Goal: Information Seeking & Learning: Learn about a topic

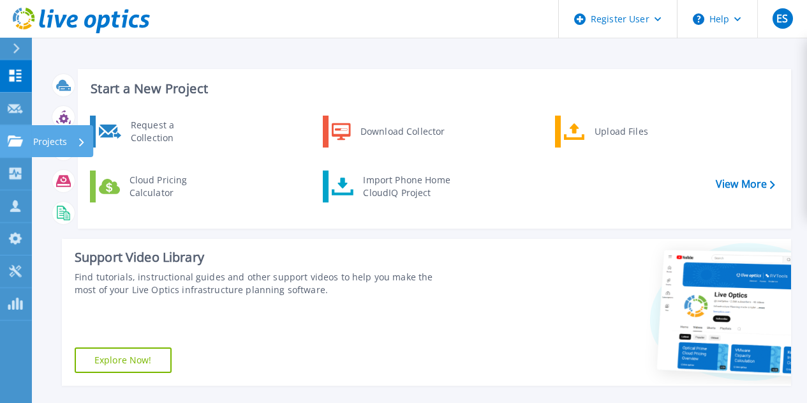
click at [6, 136] on link "Projects Projects" at bounding box center [16, 141] width 32 height 33
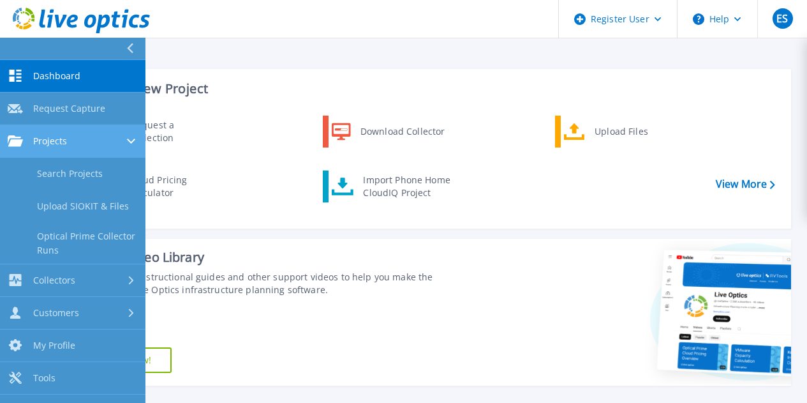
click at [77, 140] on div "Projects" at bounding box center [73, 140] width 130 height 11
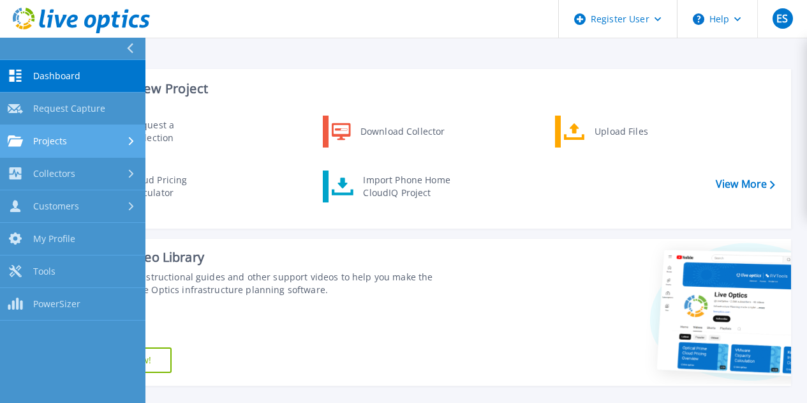
click at [69, 144] on div "Projects" at bounding box center [73, 140] width 130 height 11
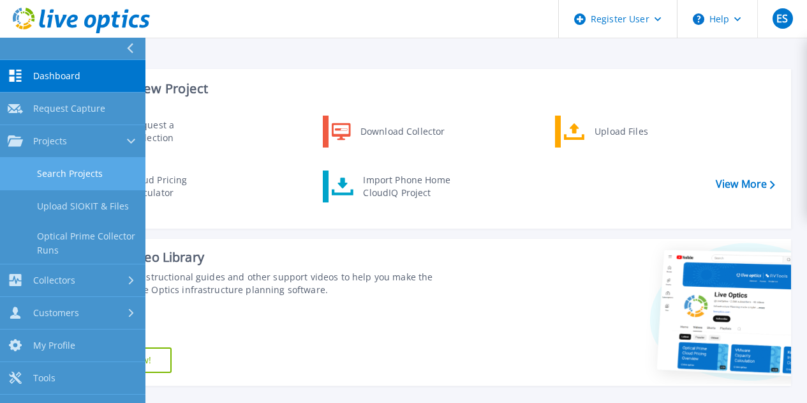
click at [71, 170] on link "Search Projects" at bounding box center [73, 174] width 146 height 33
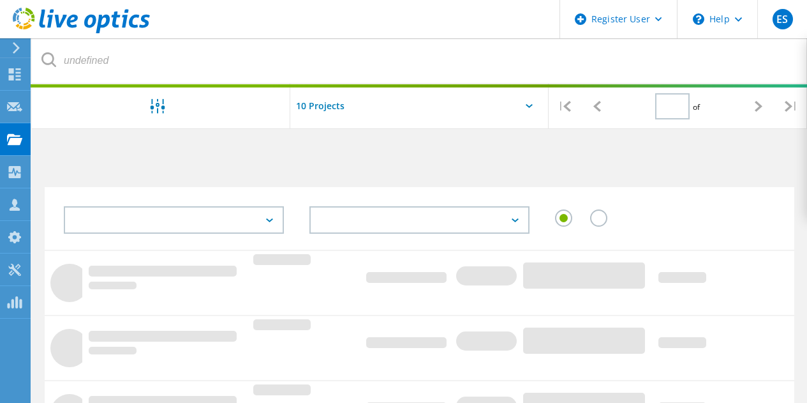
type input "1"
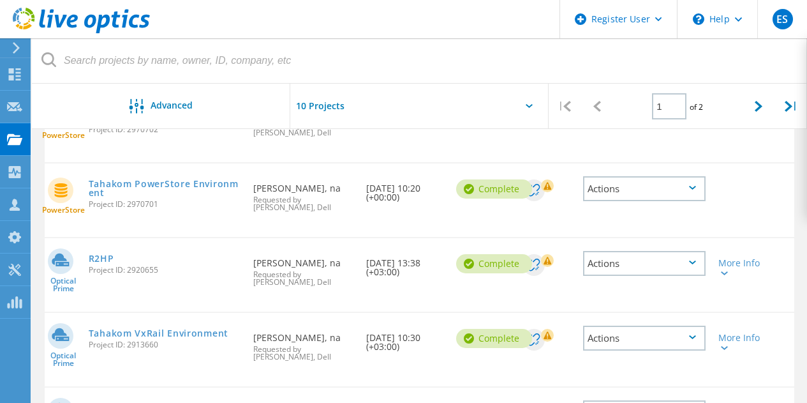
scroll to position [128, 0]
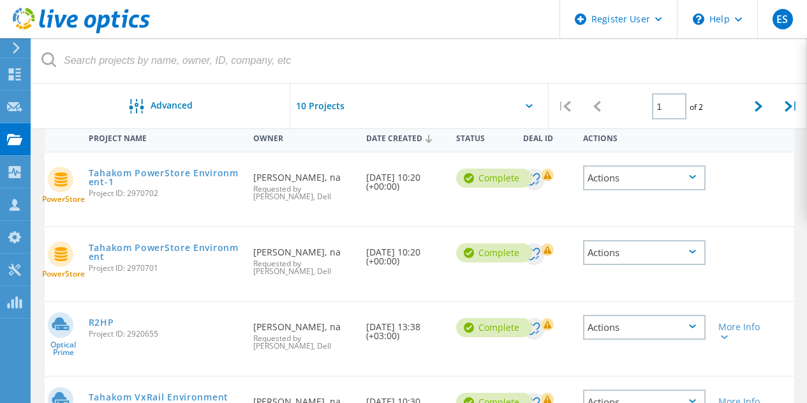
click at [680, 182] on div "Actions" at bounding box center [644, 177] width 123 height 25
click at [719, 180] on div at bounding box center [742, 169] width 60 height 33
click at [167, 172] on link "Tahakom PowerStore Environment-1" at bounding box center [165, 178] width 153 height 18
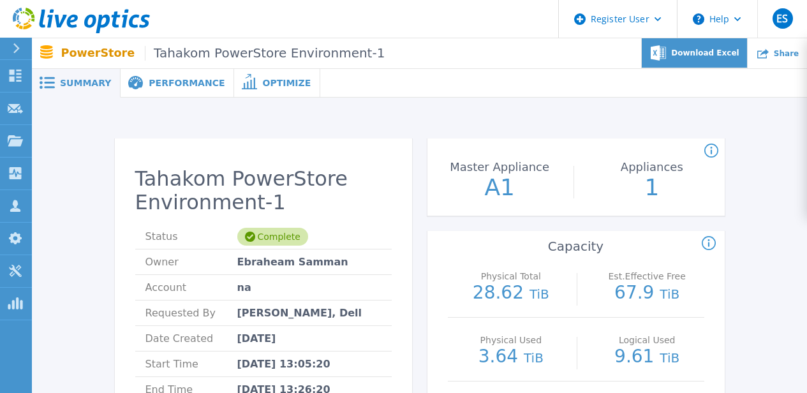
click at [694, 51] on span "Download Excel" at bounding box center [705, 53] width 68 height 8
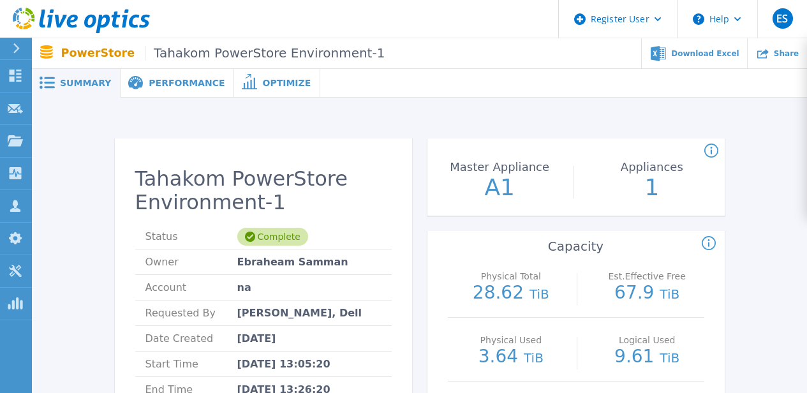
click at [197, 91] on div "Performance" at bounding box center [178, 83] width 114 height 29
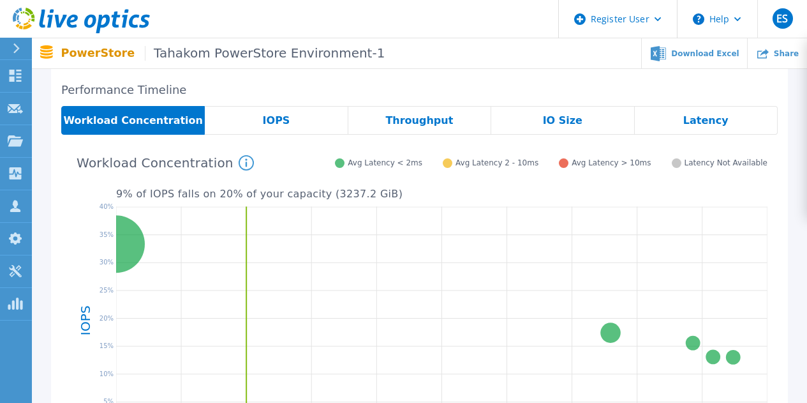
scroll to position [195, 0]
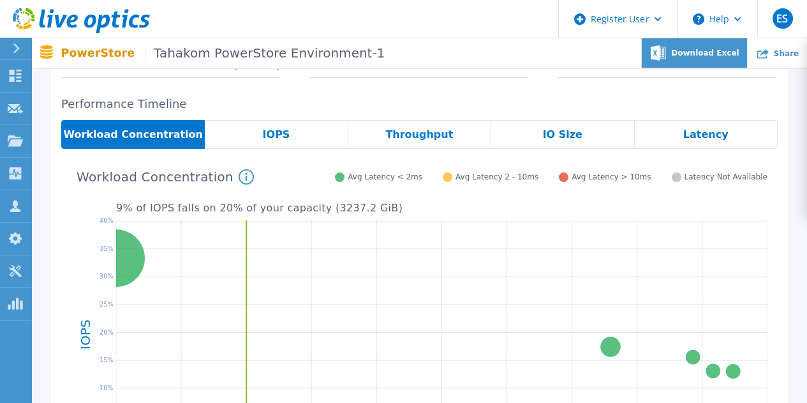
click at [708, 60] on div "Download Excel" at bounding box center [695, 53] width 106 height 30
click at [494, 82] on div "Peak IOPS Peak Throughput 95% IOPS 95% Throughput Average Peak IOPS Date & Time…" at bounding box center [419, 5] width 737 height 165
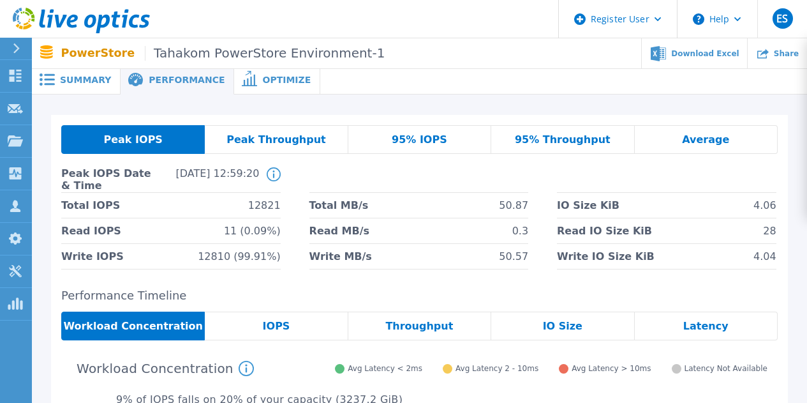
scroll to position [0, 0]
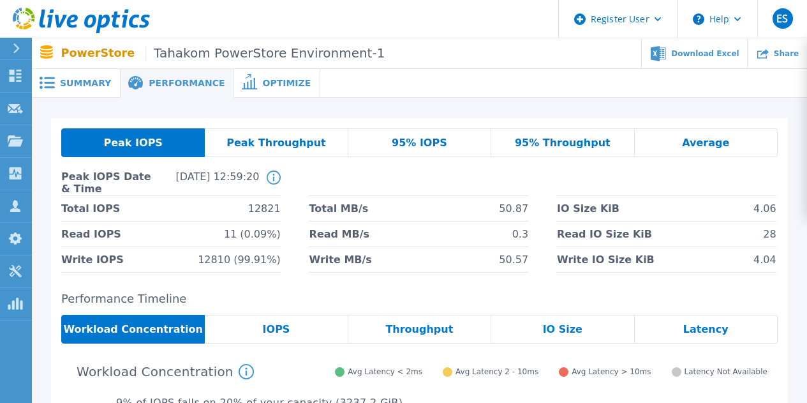
click at [254, 95] on div "Optimize" at bounding box center [277, 83] width 86 height 29
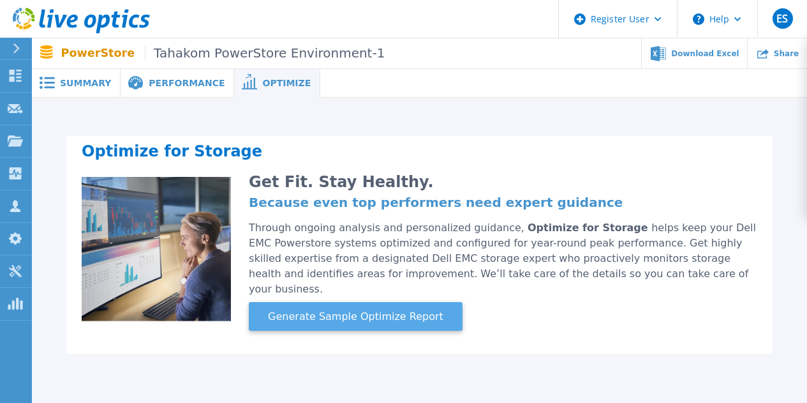
click at [323, 309] on span "Generate Sample Optimize Report" at bounding box center [356, 316] width 186 height 15
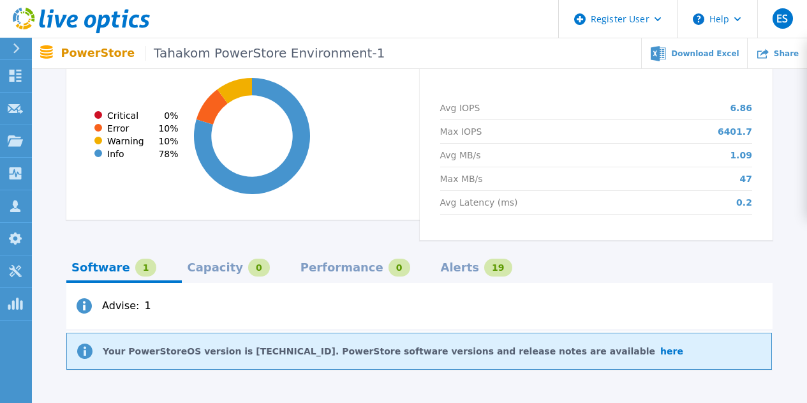
scroll to position [957, 0]
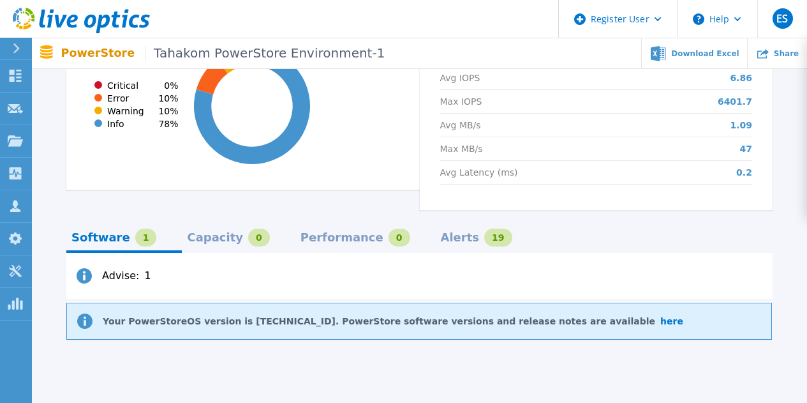
click at [441, 232] on div "Alerts" at bounding box center [460, 237] width 39 height 10
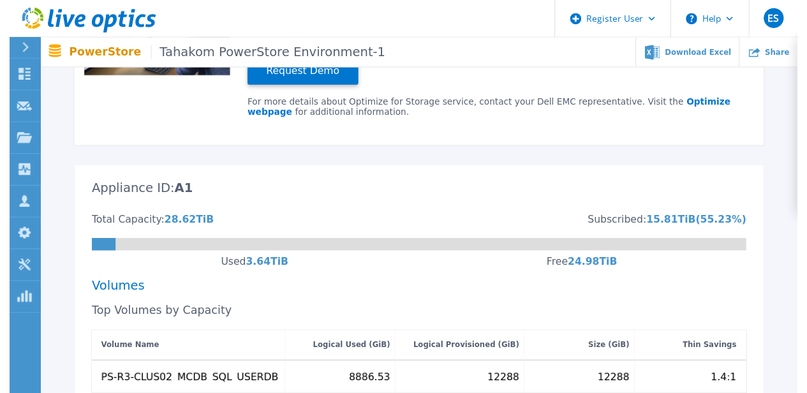
scroll to position [0, 0]
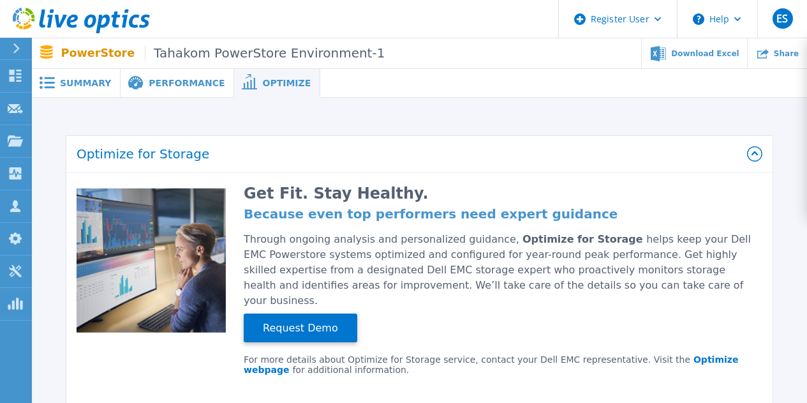
click at [84, 90] on div "Summary" at bounding box center [76, 83] width 89 height 29
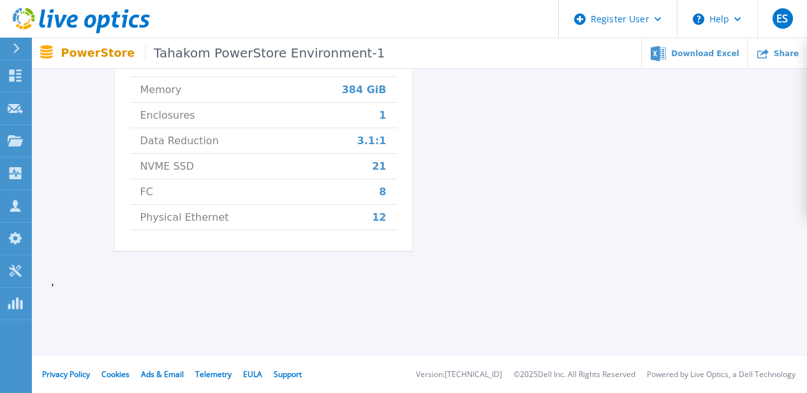
scroll to position [373, 0]
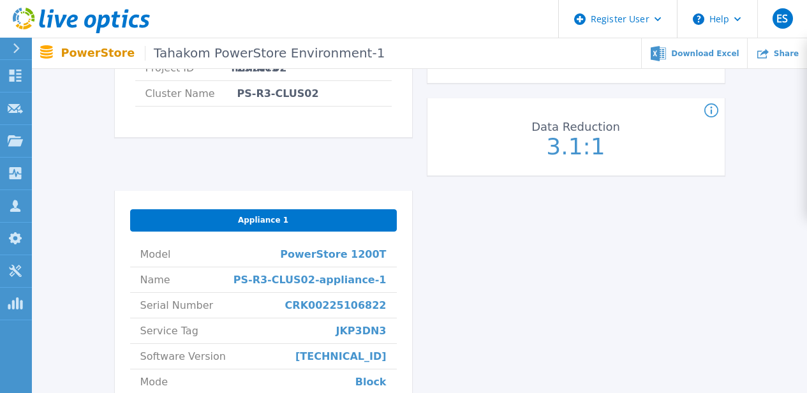
click at [234, 223] on div "Appliance 1" at bounding box center [263, 220] width 267 height 22
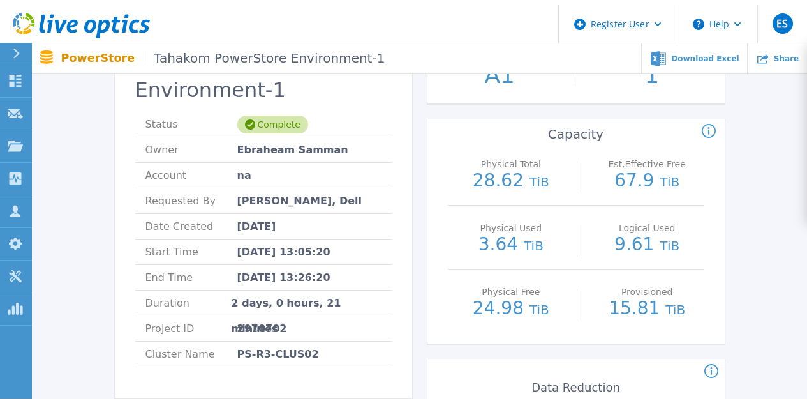
scroll to position [0, 0]
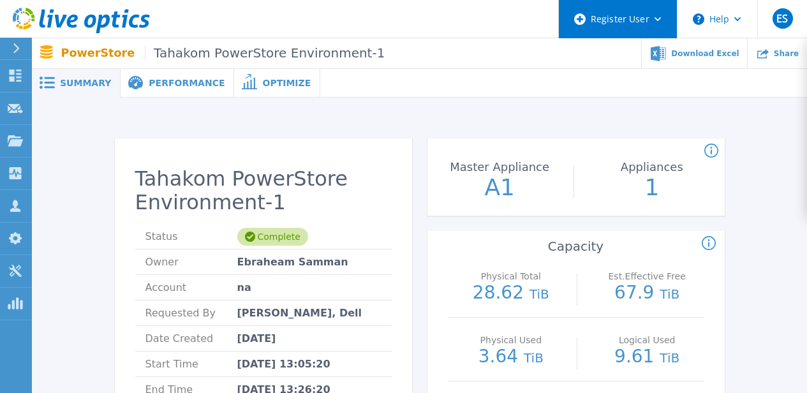
click at [659, 14] on div "Register User" at bounding box center [618, 19] width 118 height 38
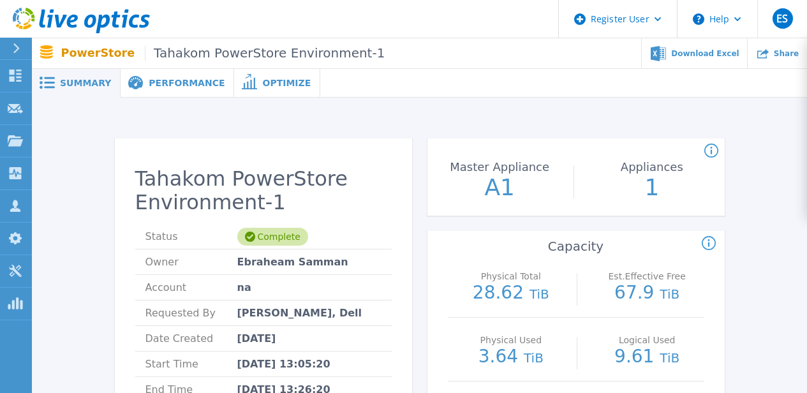
click at [262, 84] on span "Optimize" at bounding box center [286, 83] width 49 height 9
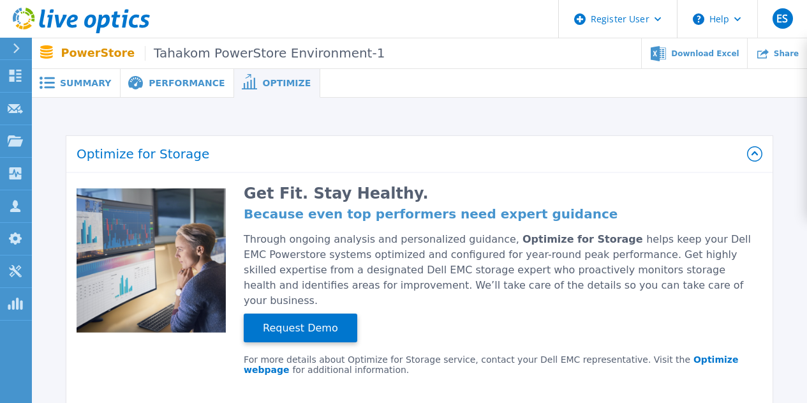
click at [141, 87] on span at bounding box center [135, 83] width 28 height 15
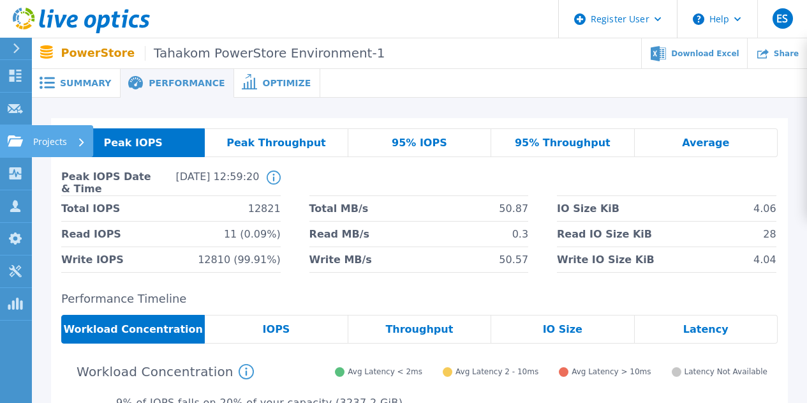
click at [29, 141] on link "Projects Projects" at bounding box center [16, 141] width 32 height 33
click at [269, 86] on span "Optimize" at bounding box center [286, 83] width 49 height 9
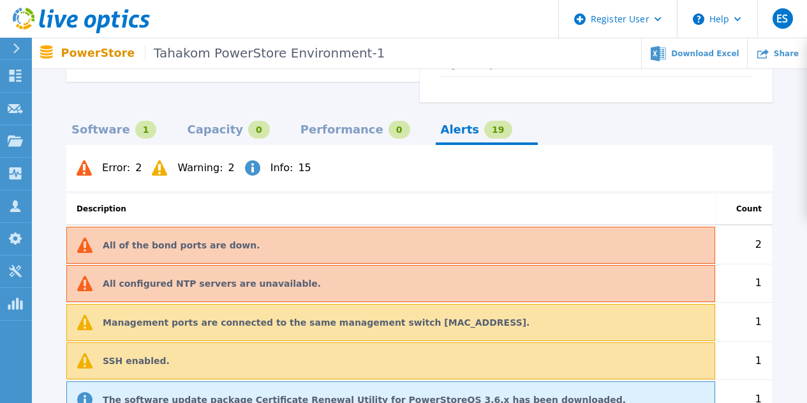
scroll to position [1085, 0]
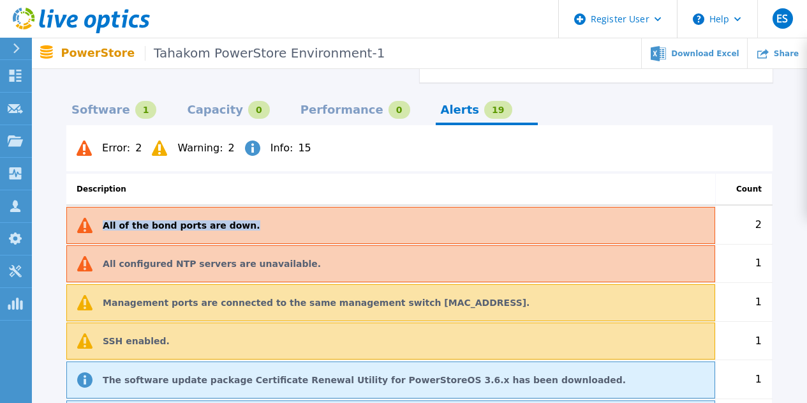
drag, startPoint x: 101, startPoint y: 211, endPoint x: 246, endPoint y: 216, distance: 145.6
click at [246, 216] on div "All of the bond ports are down." at bounding box center [390, 225] width 649 height 37
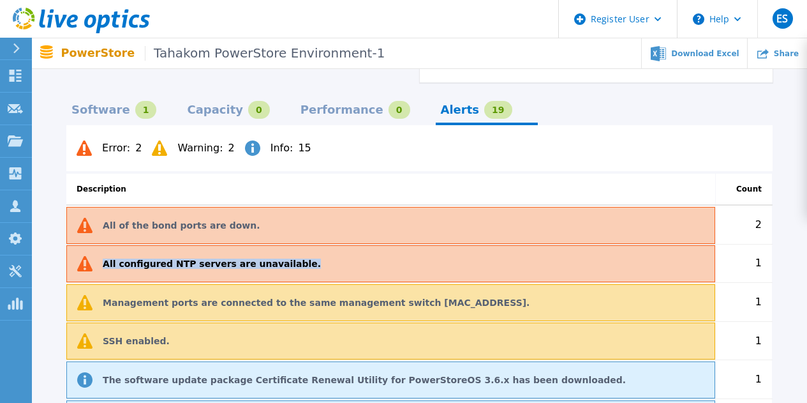
drag, startPoint x: 103, startPoint y: 248, endPoint x: 293, endPoint y: 246, distance: 189.6
click at [293, 246] on div "All configured NTP servers are unavailable." at bounding box center [390, 263] width 649 height 37
click at [253, 259] on p "All configured NTP servers are unavailable." at bounding box center [212, 264] width 218 height 10
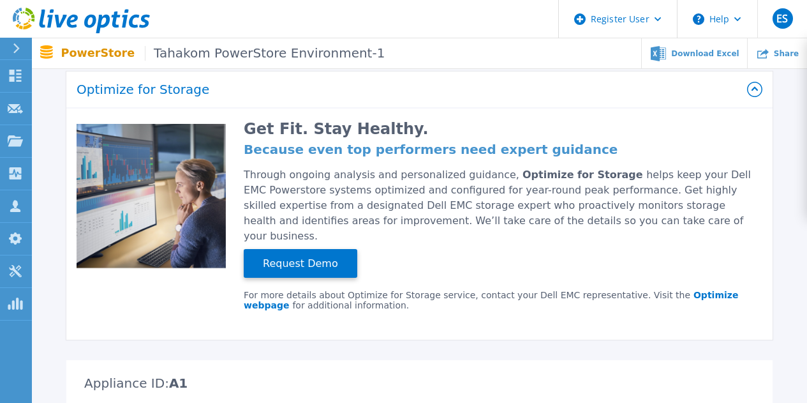
scroll to position [64, 0]
click at [758, 91] on icon at bounding box center [754, 89] width 15 height 15
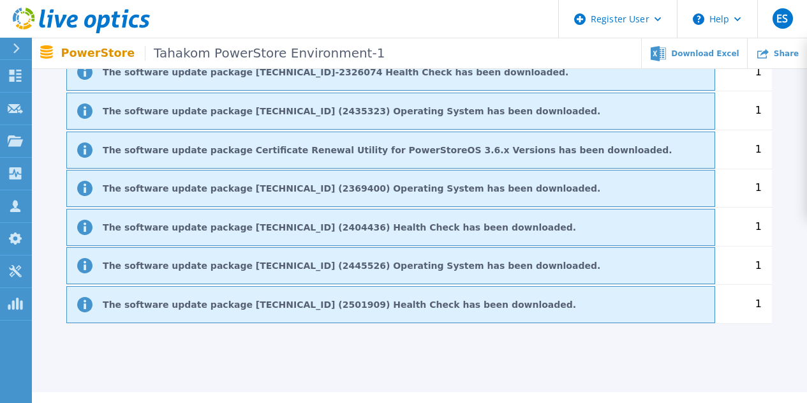
scroll to position [1498, 0]
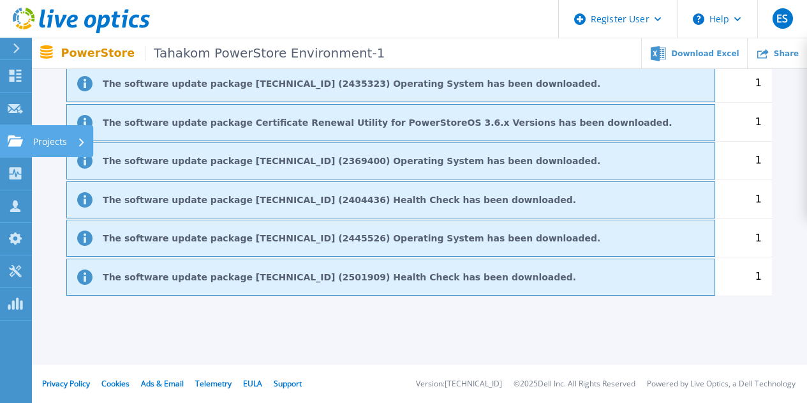
click at [17, 140] on icon at bounding box center [15, 140] width 15 height 11
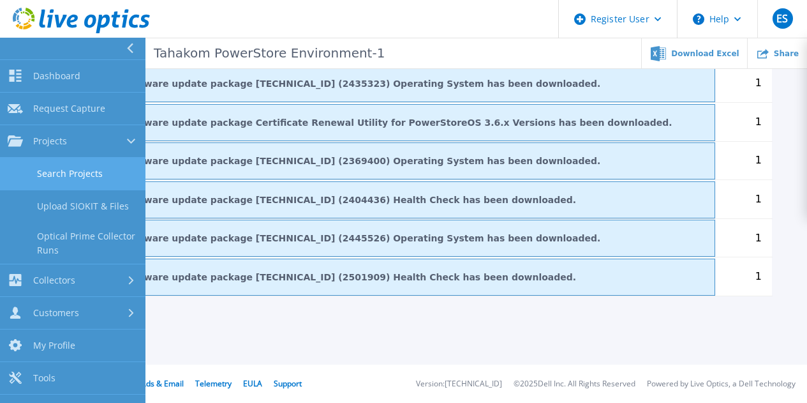
click at [95, 174] on link "Search Projects" at bounding box center [73, 174] width 146 height 33
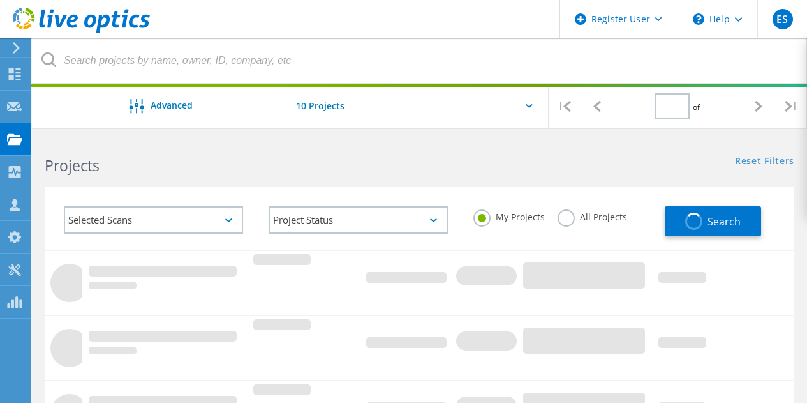
type input "1"
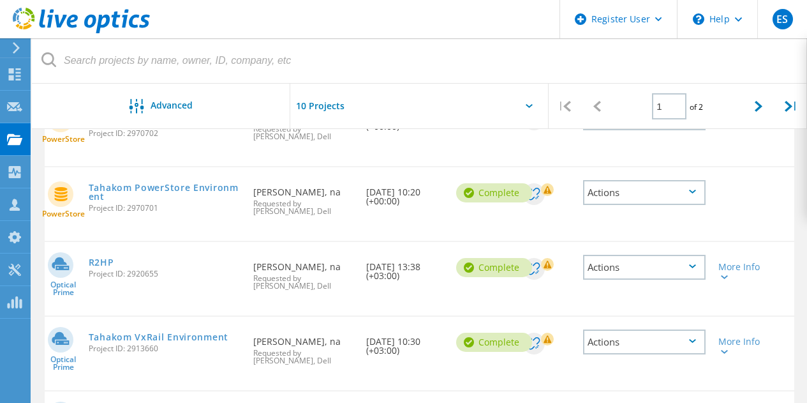
scroll to position [191, 0]
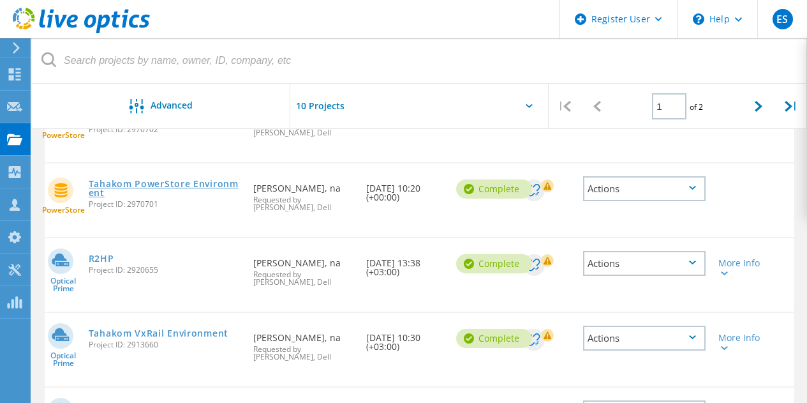
click at [128, 179] on link "Tahakom PowerStore Environment" at bounding box center [165, 188] width 153 height 18
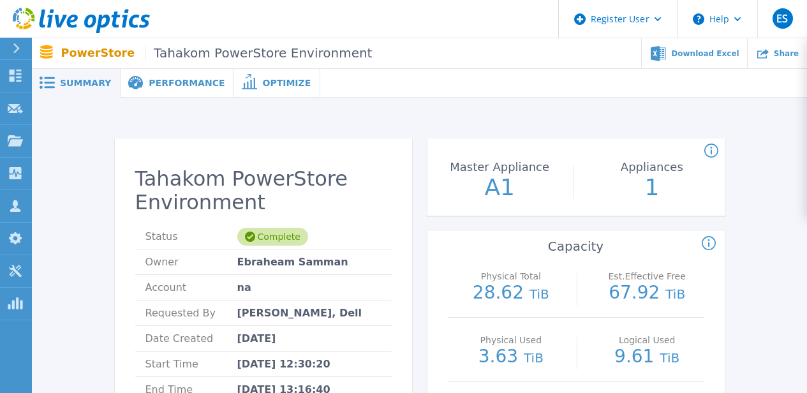
click at [262, 80] on span "Optimize" at bounding box center [286, 83] width 49 height 9
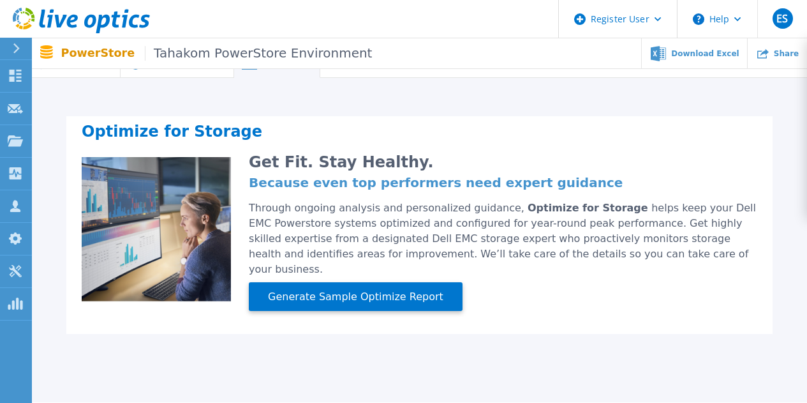
scroll to position [49, 0]
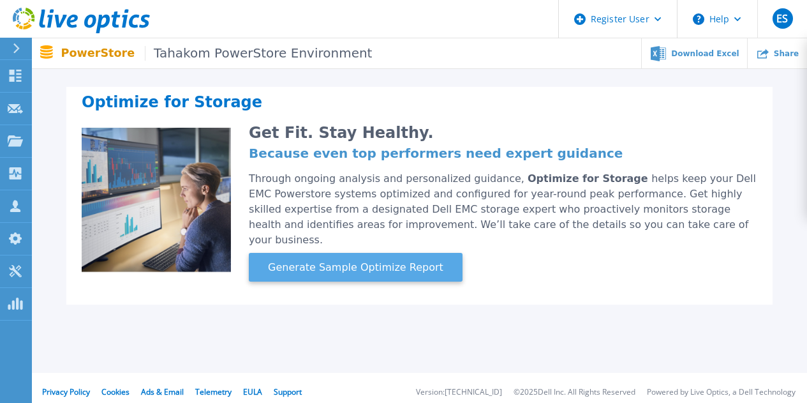
click at [293, 260] on span "Generate Sample Optimize Report" at bounding box center [356, 267] width 186 height 15
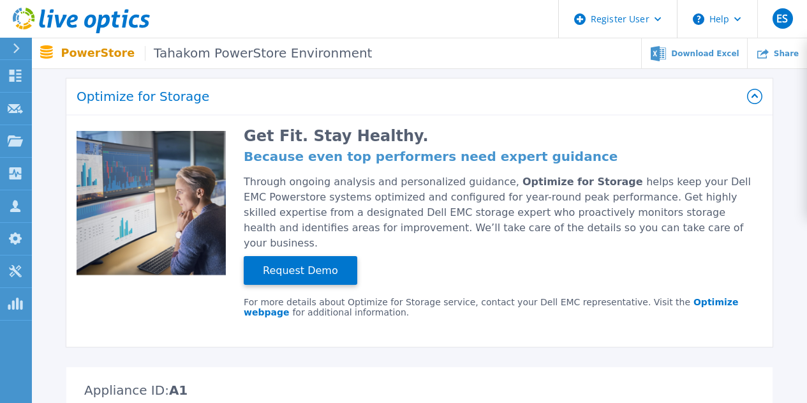
scroll to position [0, 0]
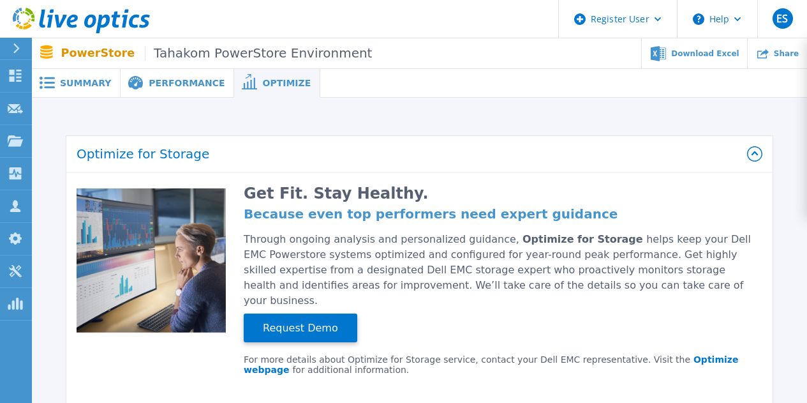
click at [163, 66] on div "PowerStore Tahakom PowerStore Environment Download Excel Share" at bounding box center [420, 53] width 776 height 30
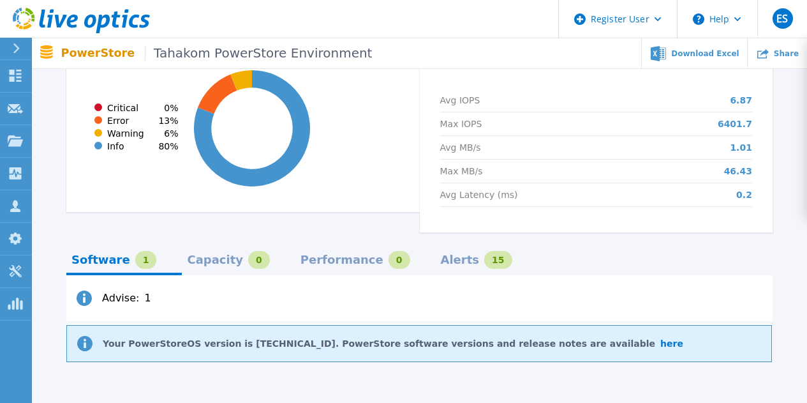
scroll to position [957, 0]
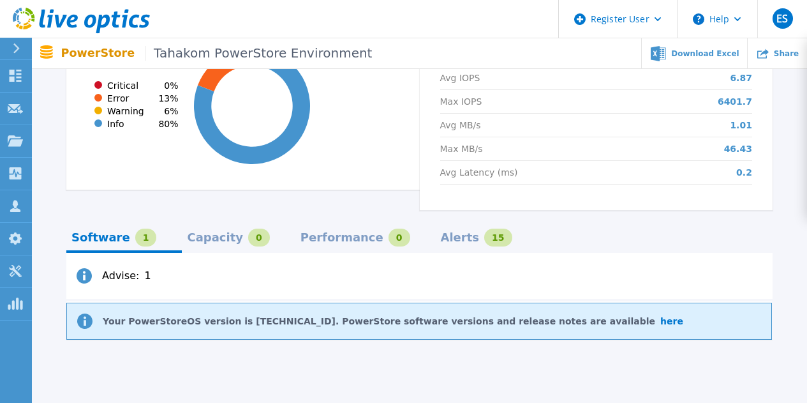
click at [441, 232] on div "Alerts" at bounding box center [460, 237] width 39 height 10
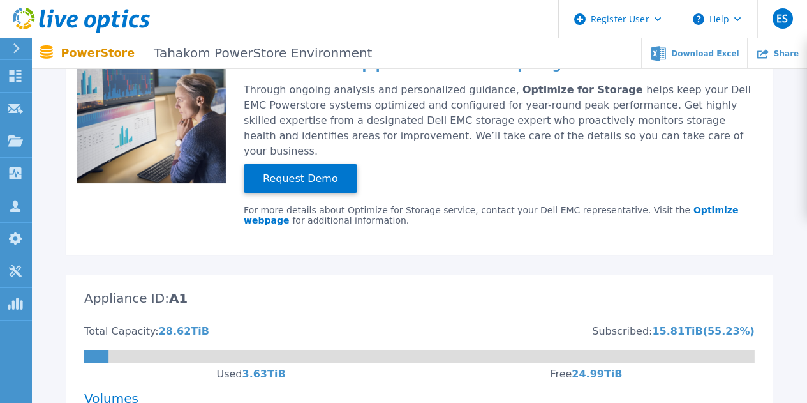
scroll to position [0, 0]
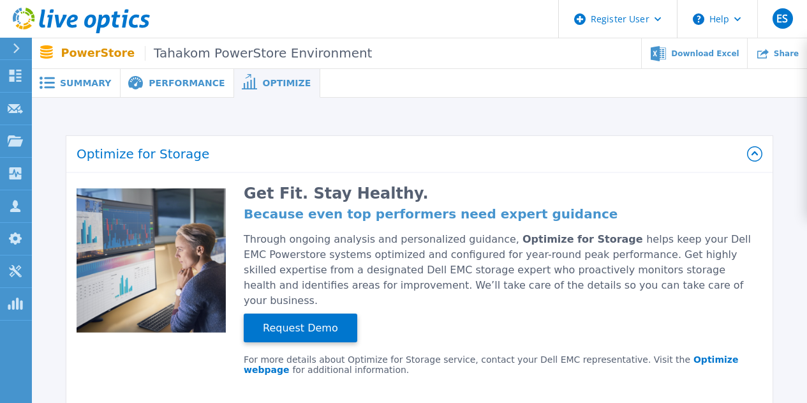
click at [162, 82] on span "Performance" at bounding box center [187, 83] width 76 height 9
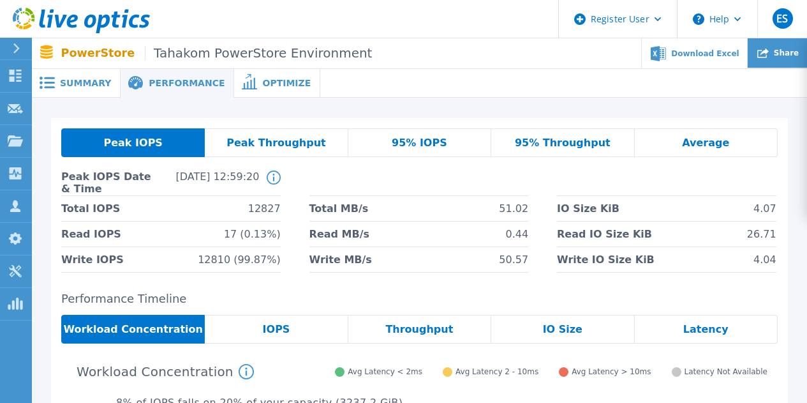
click at [798, 52] on span "Share" at bounding box center [786, 53] width 25 height 8
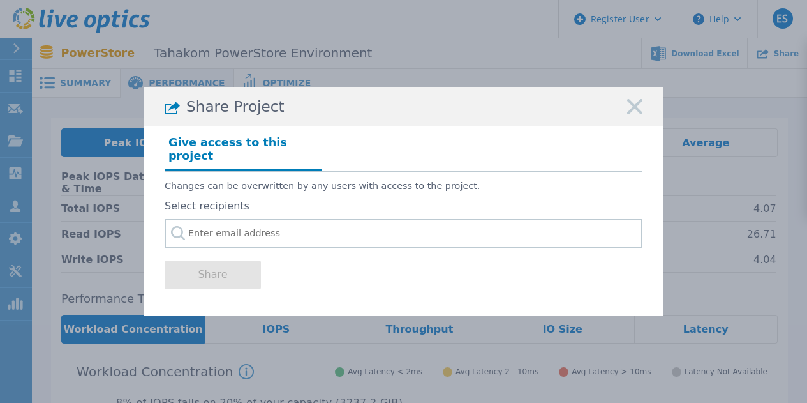
click at [627, 114] on icon at bounding box center [634, 106] width 15 height 15
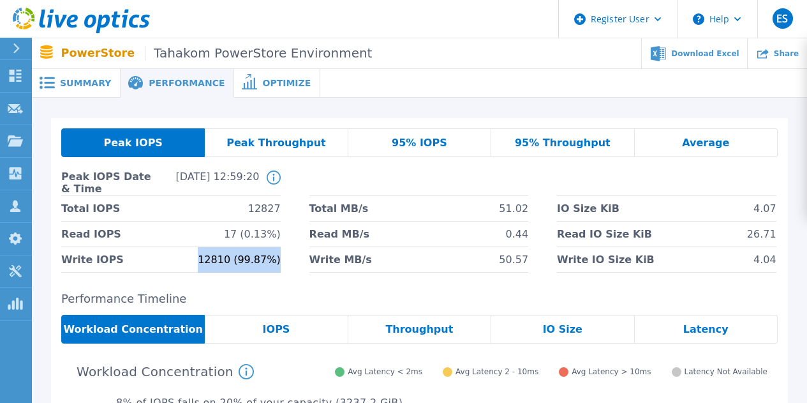
drag, startPoint x: 211, startPoint y: 256, endPoint x: 279, endPoint y: 262, distance: 68.0
click at [279, 262] on span "12810 (99.87%)" at bounding box center [239, 259] width 82 height 25
click at [271, 262] on span "12810 (99.87%)" at bounding box center [239, 259] width 82 height 25
click at [262, 79] on span "Optimize" at bounding box center [286, 83] width 49 height 9
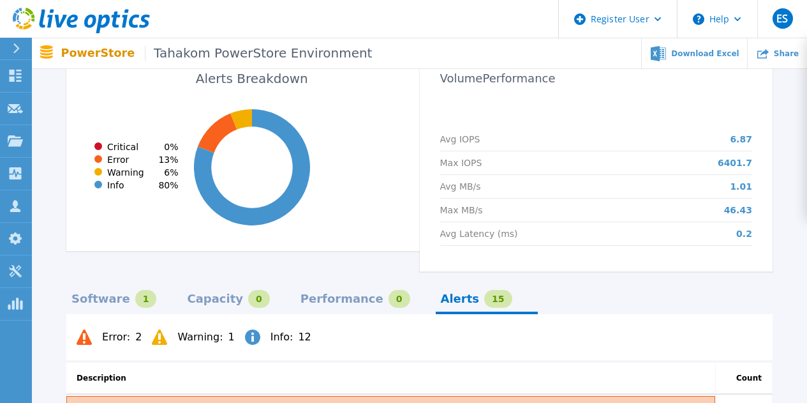
scroll to position [1021, 0]
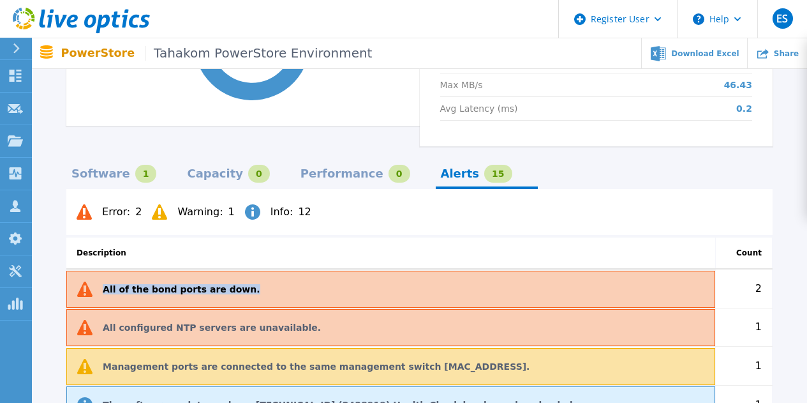
drag, startPoint x: 101, startPoint y: 278, endPoint x: 249, endPoint y: 277, distance: 148.1
click at [249, 277] on div "All of the bond ports are down." at bounding box center [390, 289] width 649 height 37
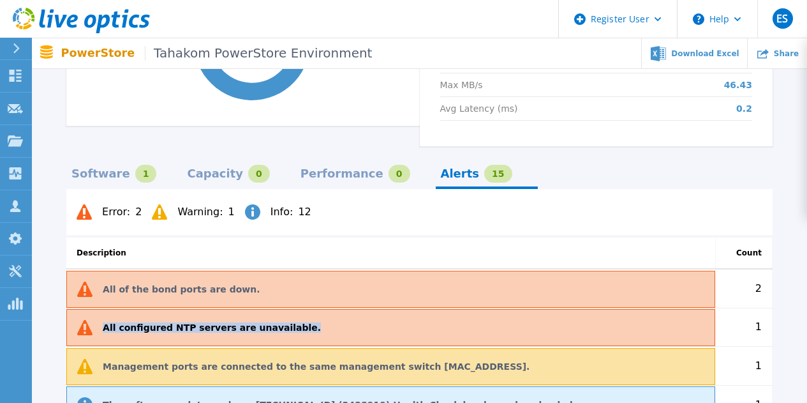
drag, startPoint x: 100, startPoint y: 310, endPoint x: 299, endPoint y: 320, distance: 198.7
click at [299, 320] on div "All configured NTP servers are unavailable." at bounding box center [390, 327] width 649 height 37
click at [285, 313] on div "All configured NTP servers are unavailable." at bounding box center [390, 327] width 649 height 37
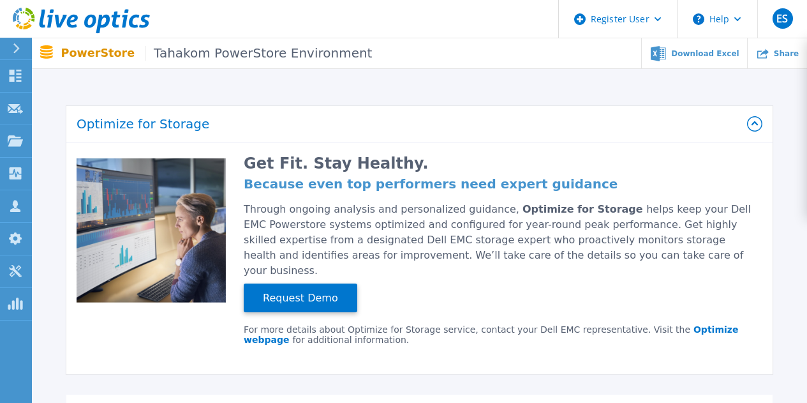
scroll to position [0, 0]
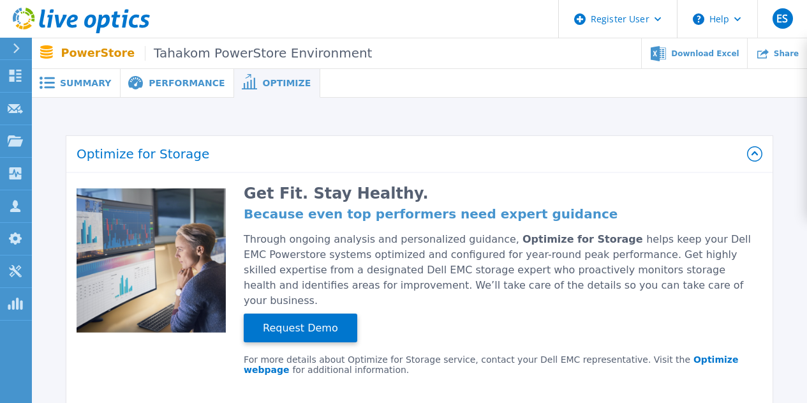
click at [177, 79] on span "Performance" at bounding box center [187, 83] width 76 height 9
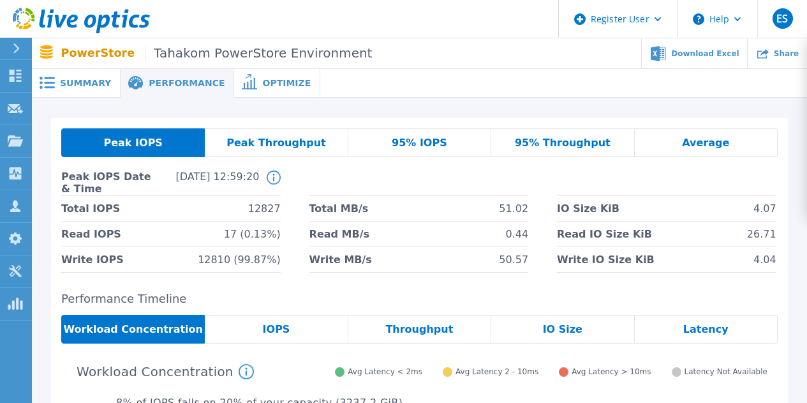
click at [292, 149] on div "Peak Throughput" at bounding box center [276, 142] width 143 height 29
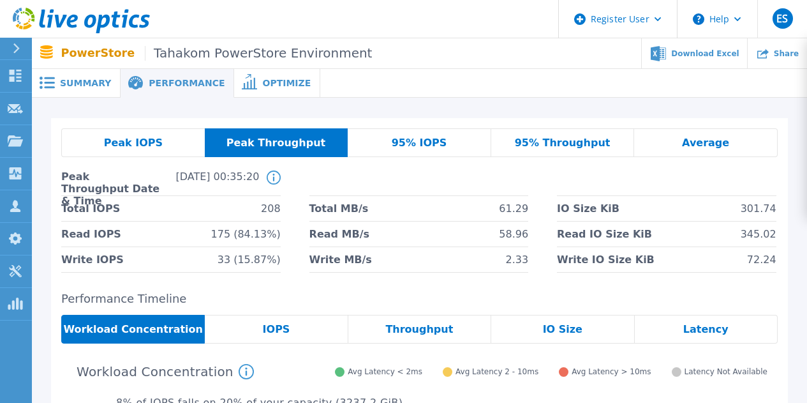
click at [139, 144] on span "Peak IOPS" at bounding box center [133, 143] width 59 height 10
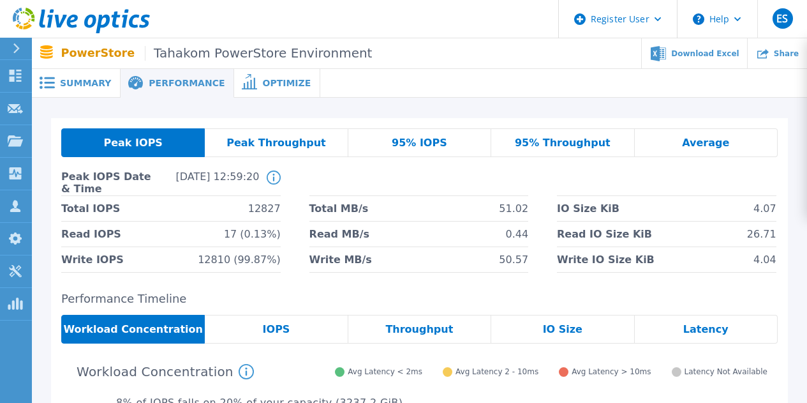
click at [449, 149] on div "95% IOPS" at bounding box center [419, 142] width 143 height 29
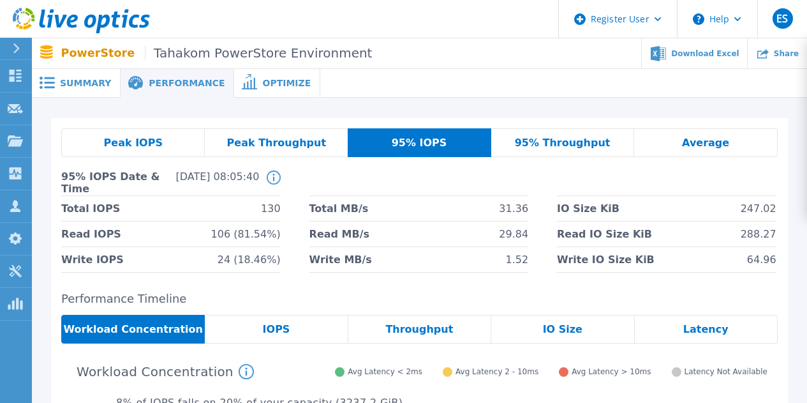
click at [549, 147] on span "95% Throughput" at bounding box center [563, 143] width 96 height 10
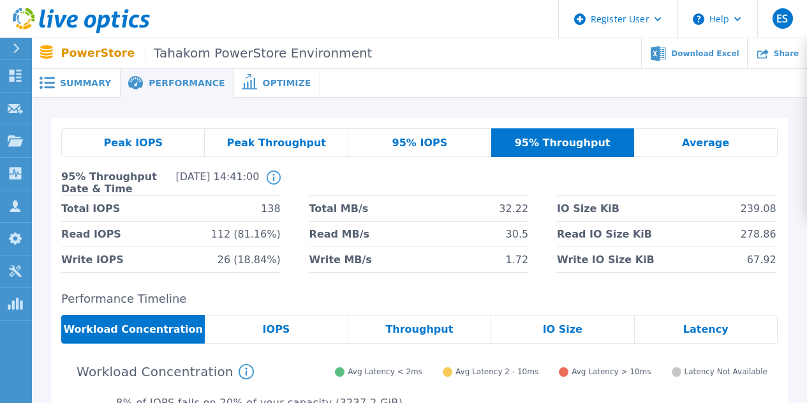
click at [672, 139] on div "Average" at bounding box center [706, 142] width 144 height 29
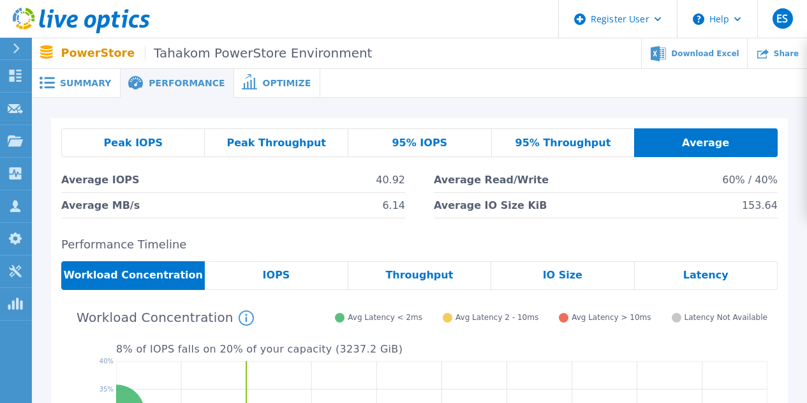
click at [110, 142] on span "Peak IOPS" at bounding box center [133, 143] width 59 height 10
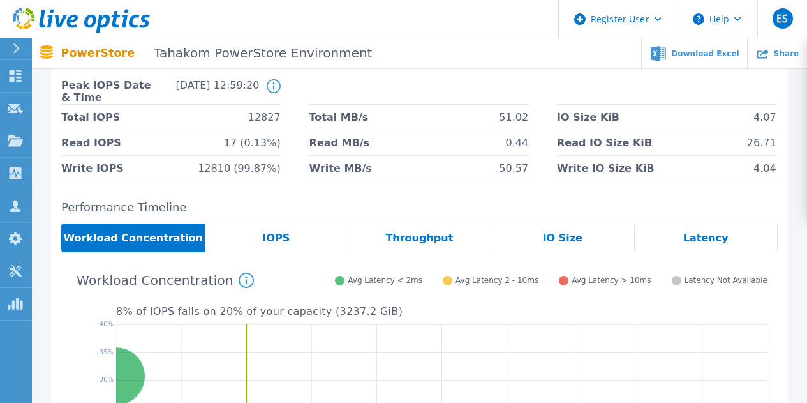
scroll to position [128, 0]
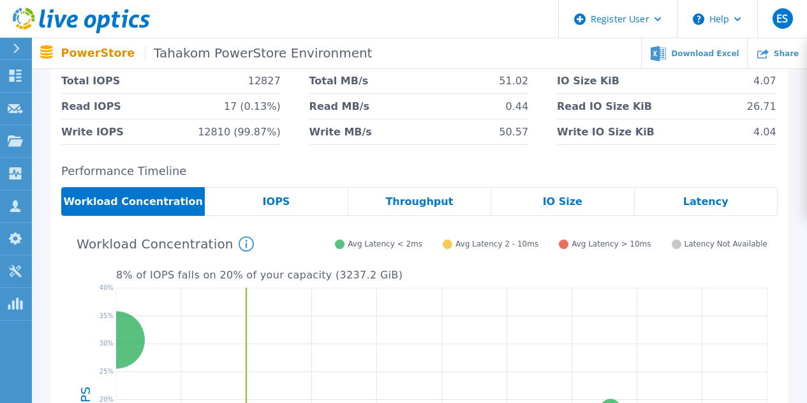
click at [236, 205] on div "IOPS" at bounding box center [276, 201] width 143 height 29
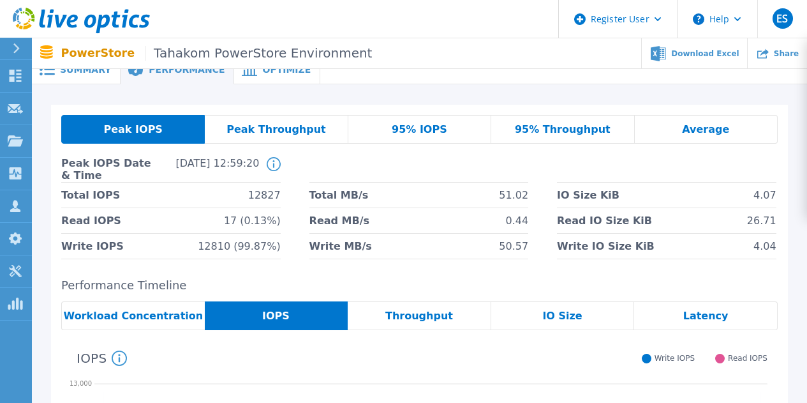
scroll to position [0, 0]
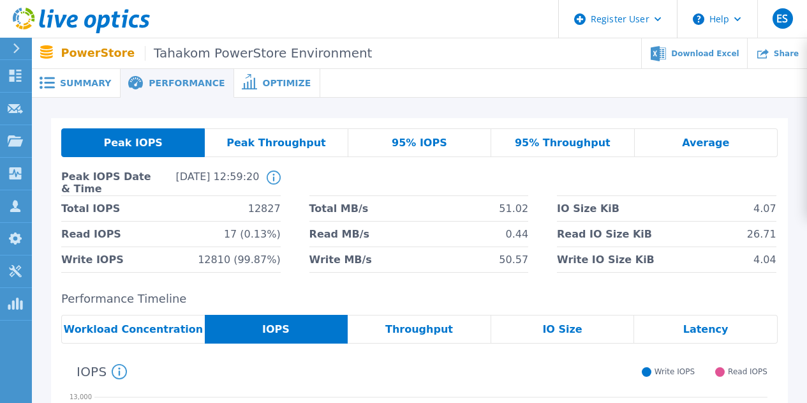
click at [270, 89] on div "Optimize" at bounding box center [277, 83] width 86 height 29
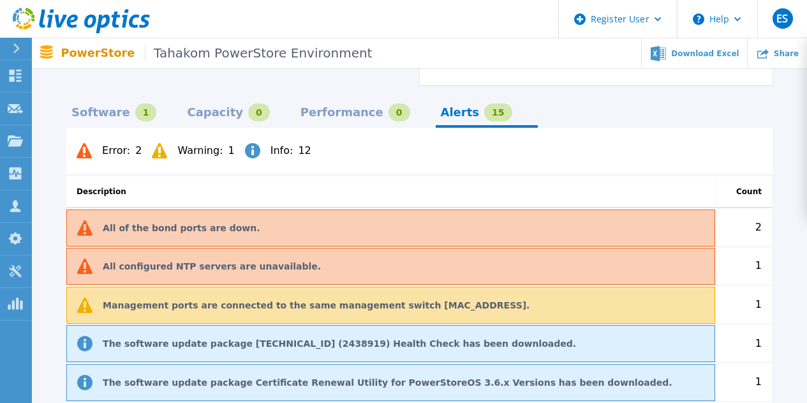
scroll to position [1085, 0]
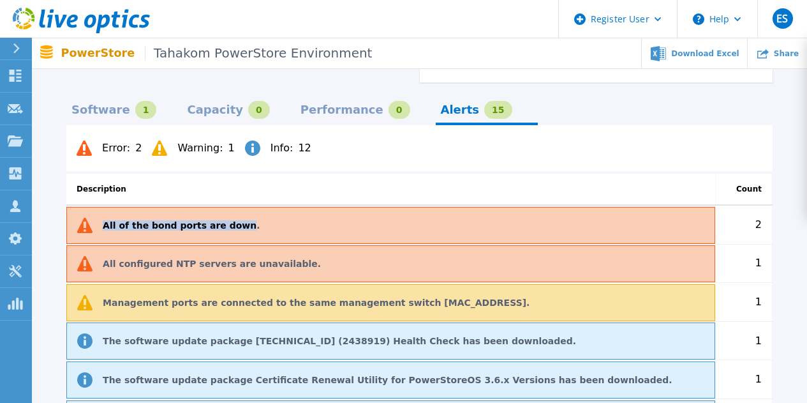
drag, startPoint x: 101, startPoint y: 207, endPoint x: 229, endPoint y: 212, distance: 127.7
click at [229, 212] on div "All of the bond ports are down." at bounding box center [390, 225] width 649 height 37
copy p "All of the bond ports are down"
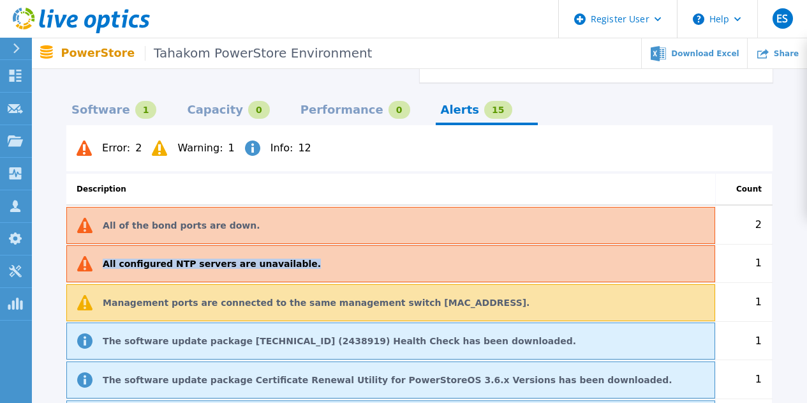
drag, startPoint x: 98, startPoint y: 249, endPoint x: 277, endPoint y: 250, distance: 178.7
click at [277, 250] on div "All configured NTP servers are unavailable." at bounding box center [390, 263] width 649 height 37
copy p "All configured NTP servers are unavailable."
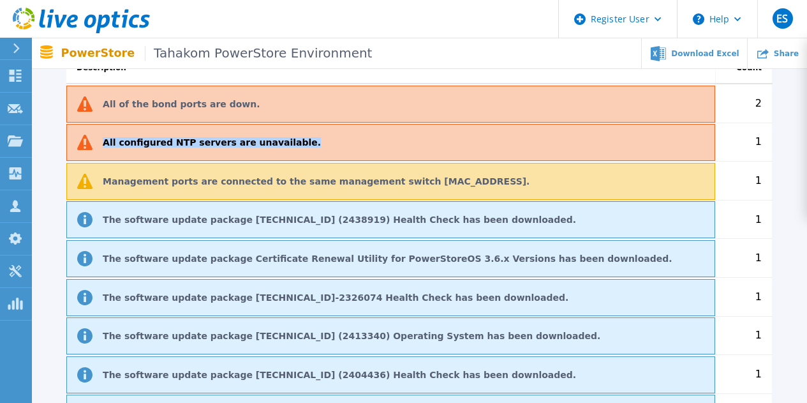
scroll to position [1213, 0]
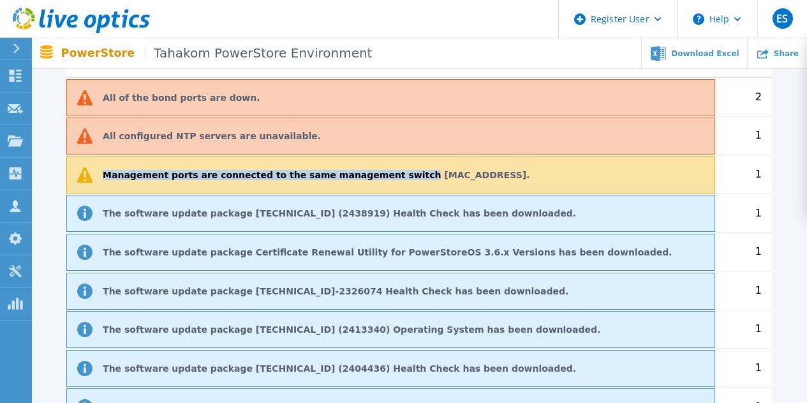
drag, startPoint x: 103, startPoint y: 158, endPoint x: 348, endPoint y: 156, distance: 245.1
click at [375, 167] on div "Management ports are connected to the same management switch [MAC_ADDRESS]." at bounding box center [390, 174] width 649 height 37
copy p "Management ports are connected to the same management switch"
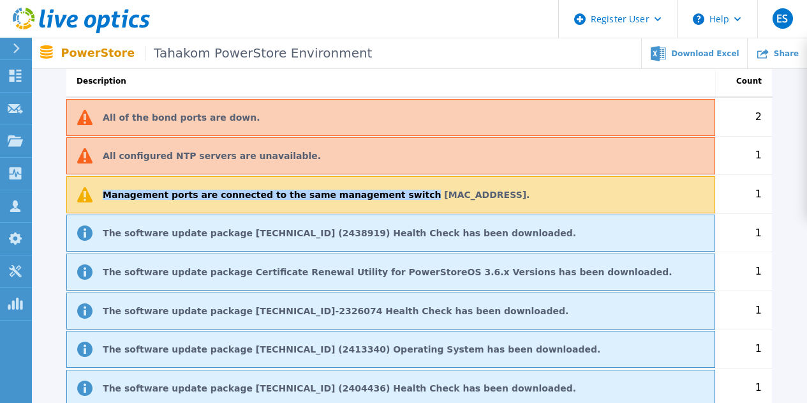
scroll to position [1085, 0]
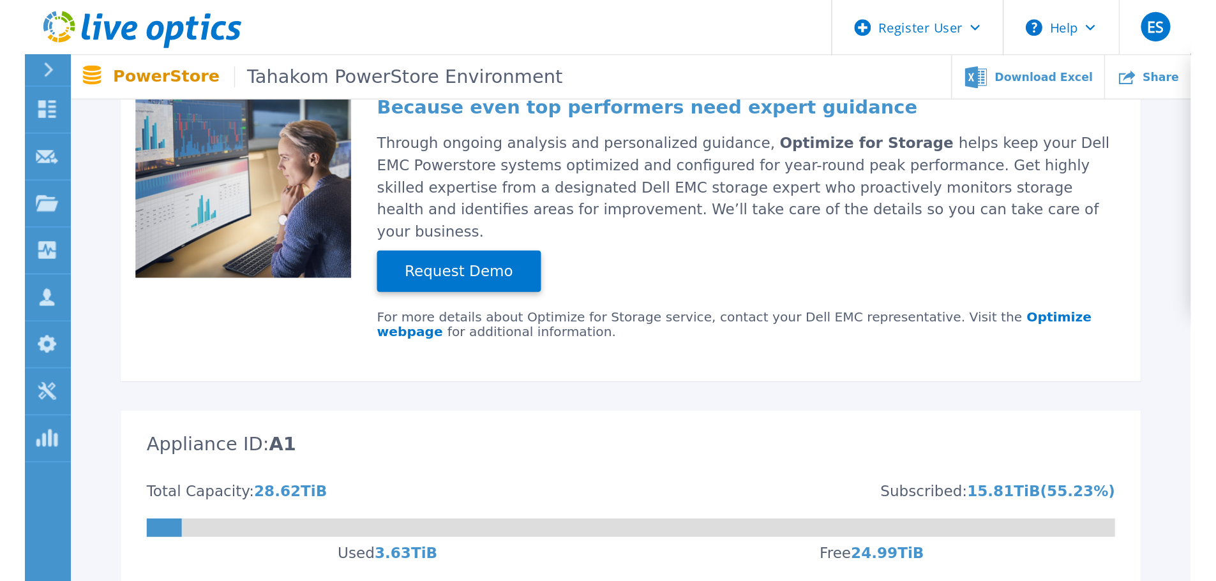
scroll to position [0, 0]
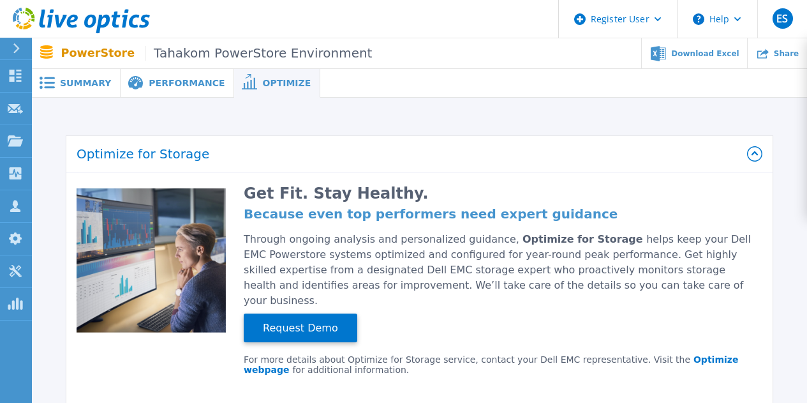
click at [160, 82] on span "Performance" at bounding box center [187, 83] width 76 height 9
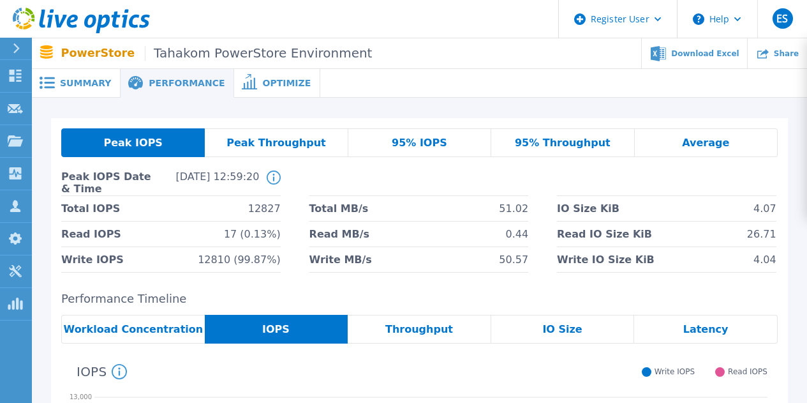
click at [265, 141] on span "Peak Throughput" at bounding box center [277, 143] width 100 height 10
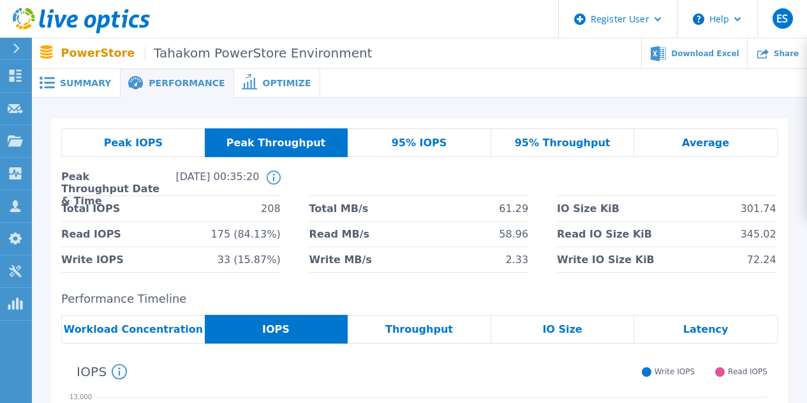
click at [135, 139] on span "Peak IOPS" at bounding box center [133, 143] width 59 height 10
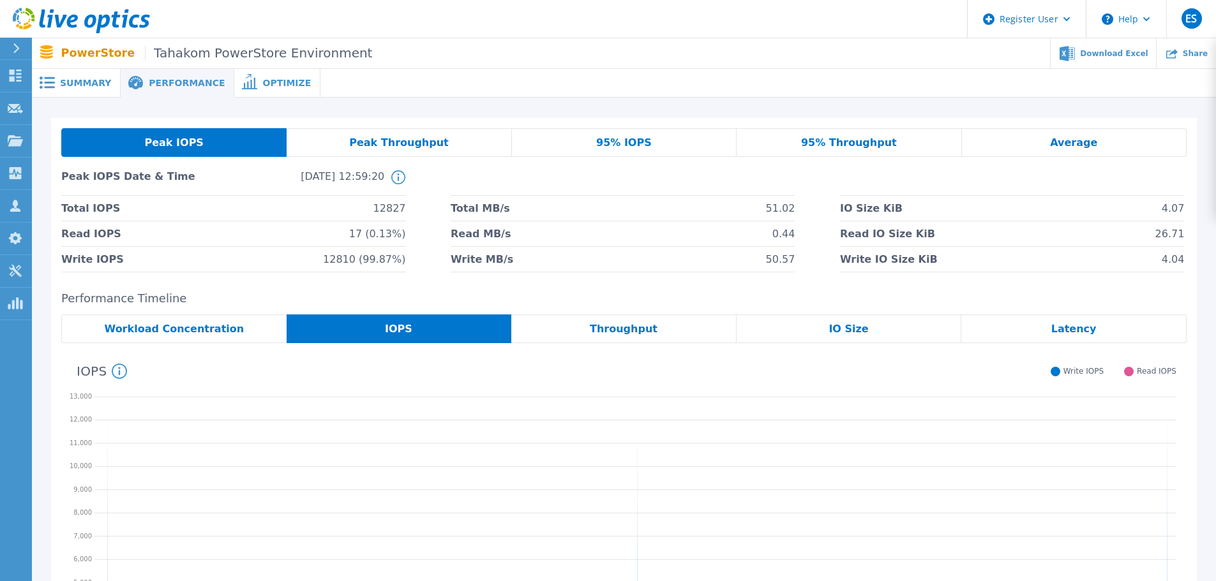
click at [411, 140] on span "Peak Throughput" at bounding box center [399, 143] width 100 height 10
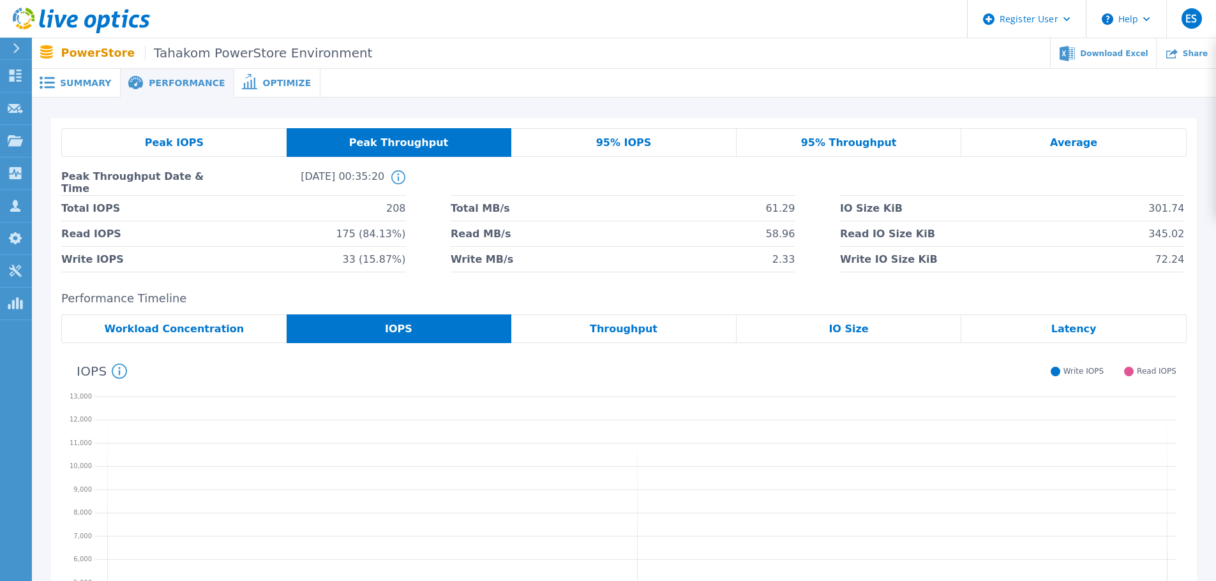
click at [600, 144] on div "95% IOPS" at bounding box center [623, 142] width 225 height 29
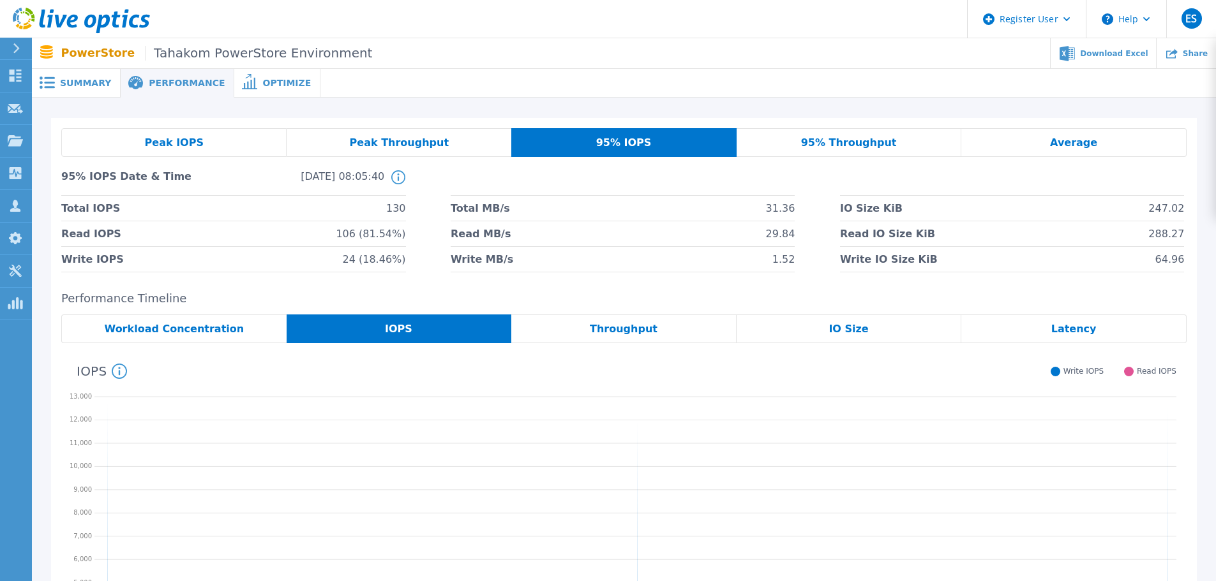
click at [807, 147] on span "95% Throughput" at bounding box center [849, 143] width 96 height 10
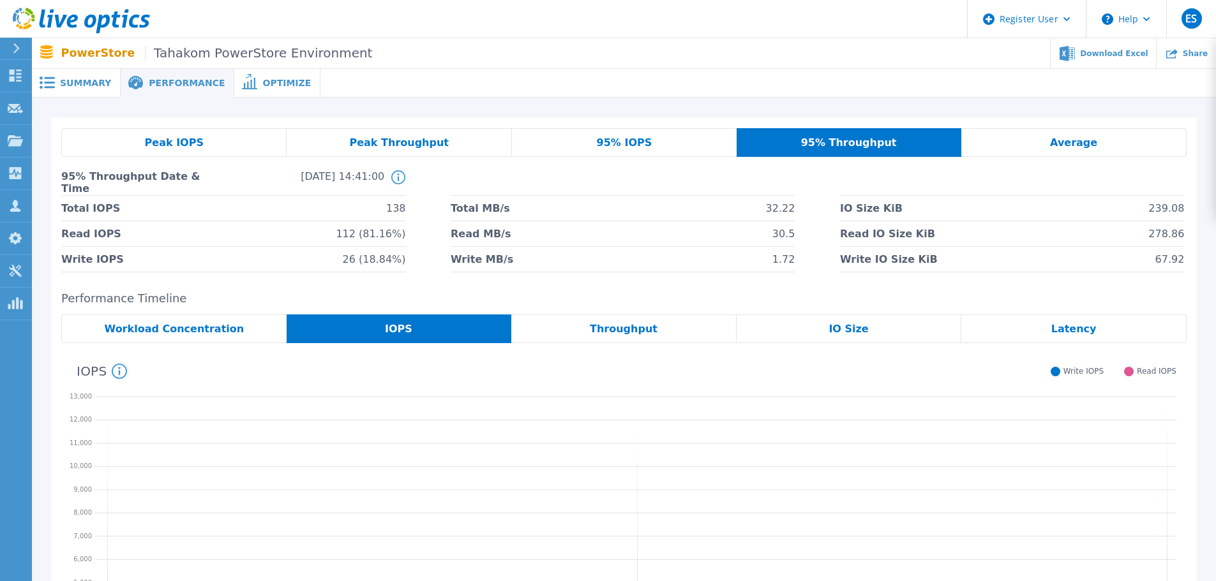
click at [807, 149] on div "Average" at bounding box center [1073, 142] width 225 height 29
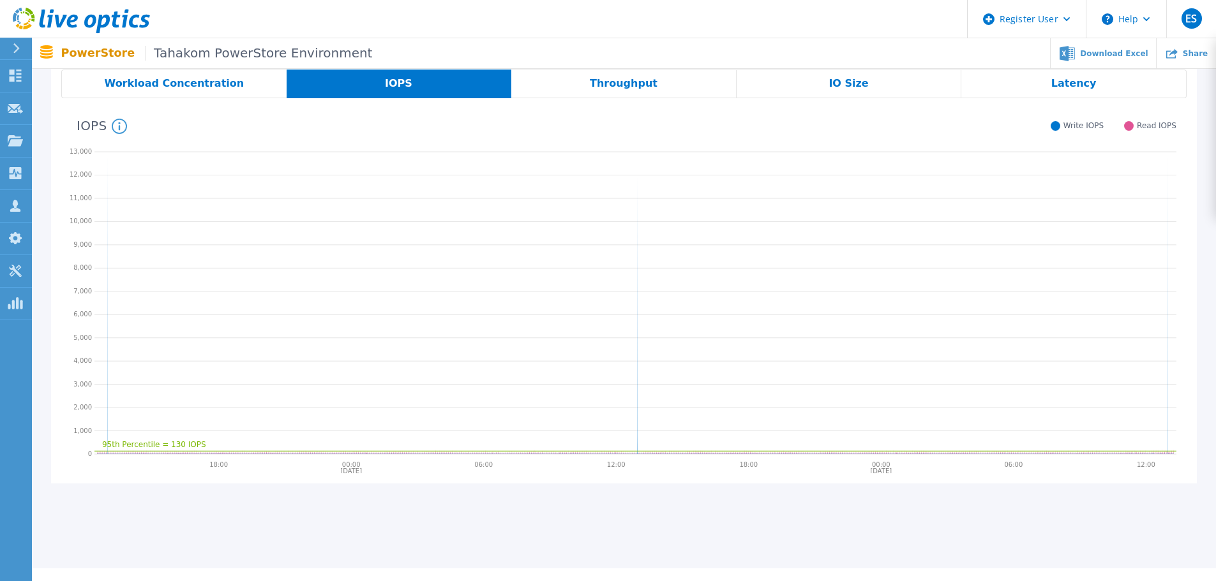
scroll to position [128, 0]
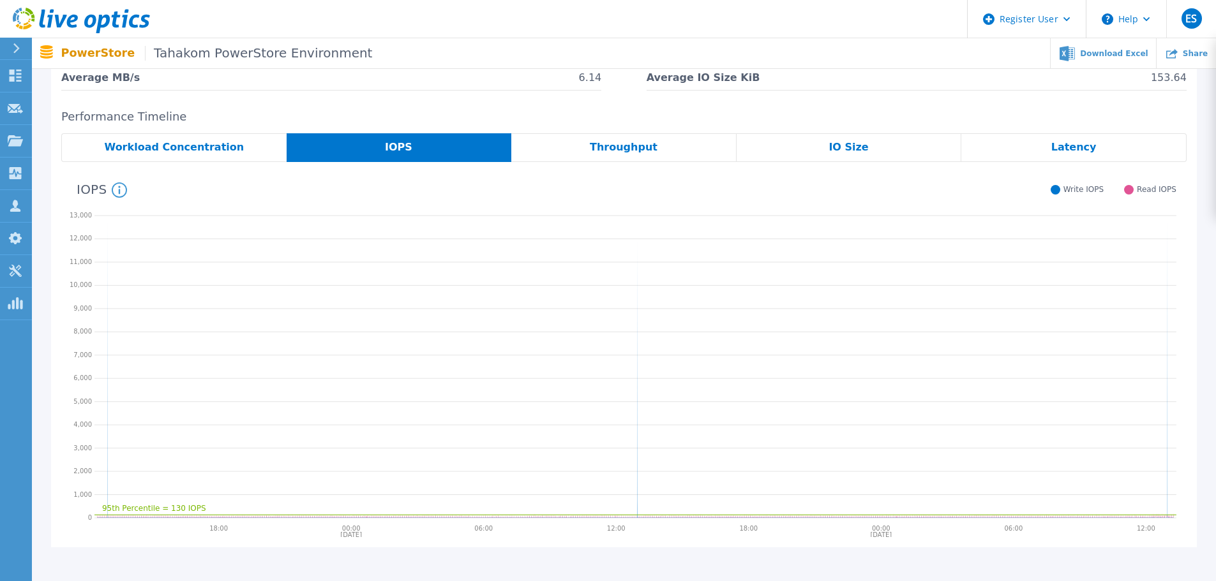
click at [584, 150] on div "Throughput" at bounding box center [623, 147] width 225 height 29
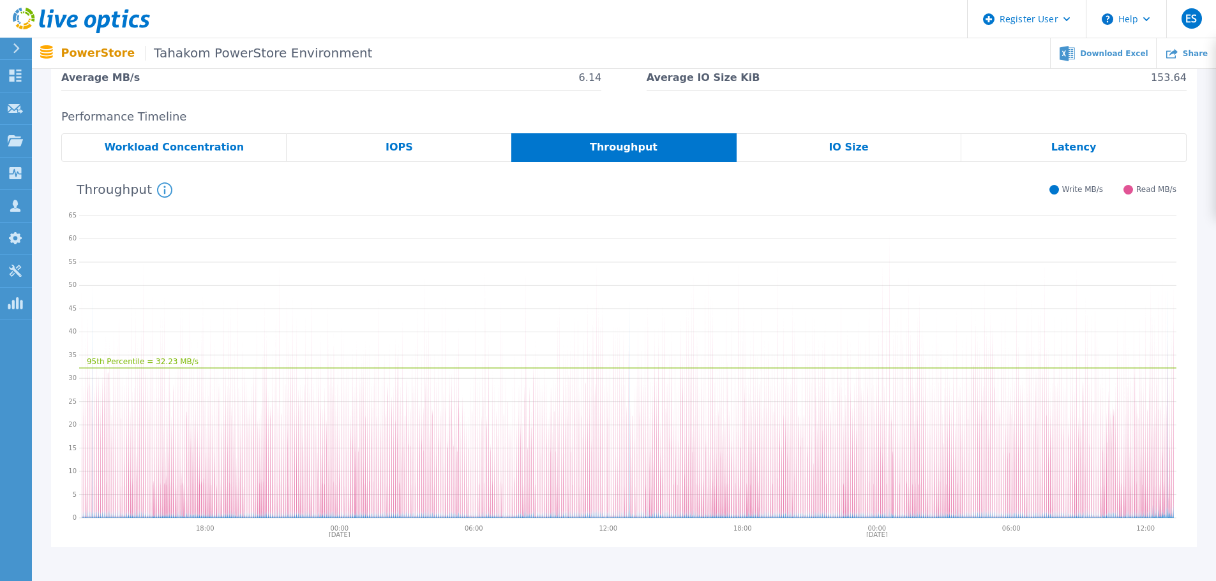
click at [807, 150] on span "IO Size" at bounding box center [848, 147] width 40 height 10
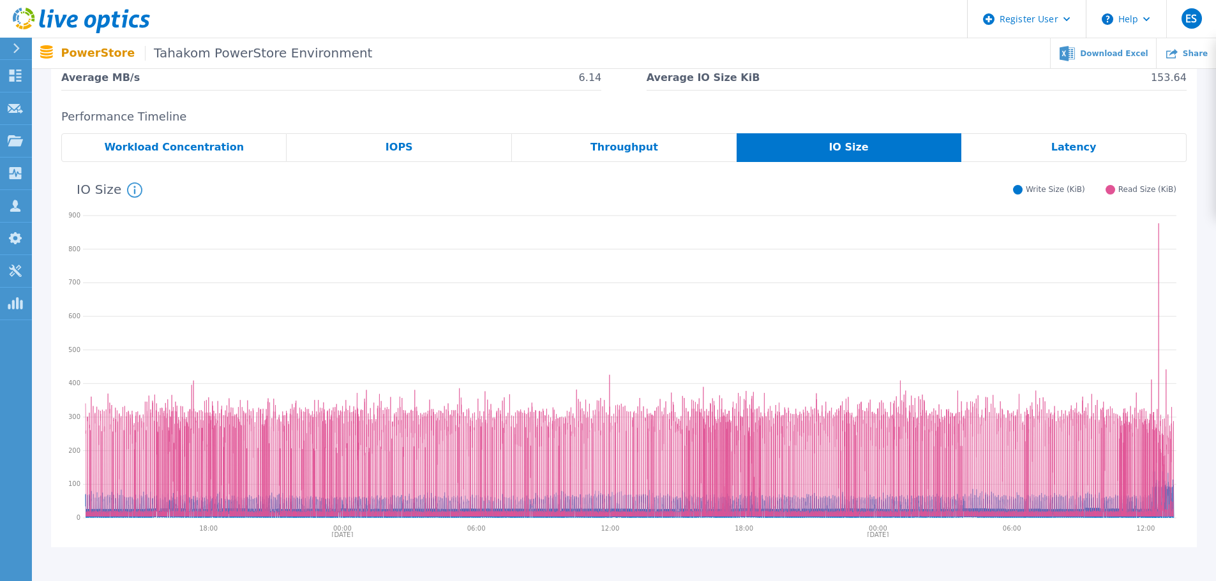
click at [807, 147] on span "Latency" at bounding box center [1073, 147] width 45 height 10
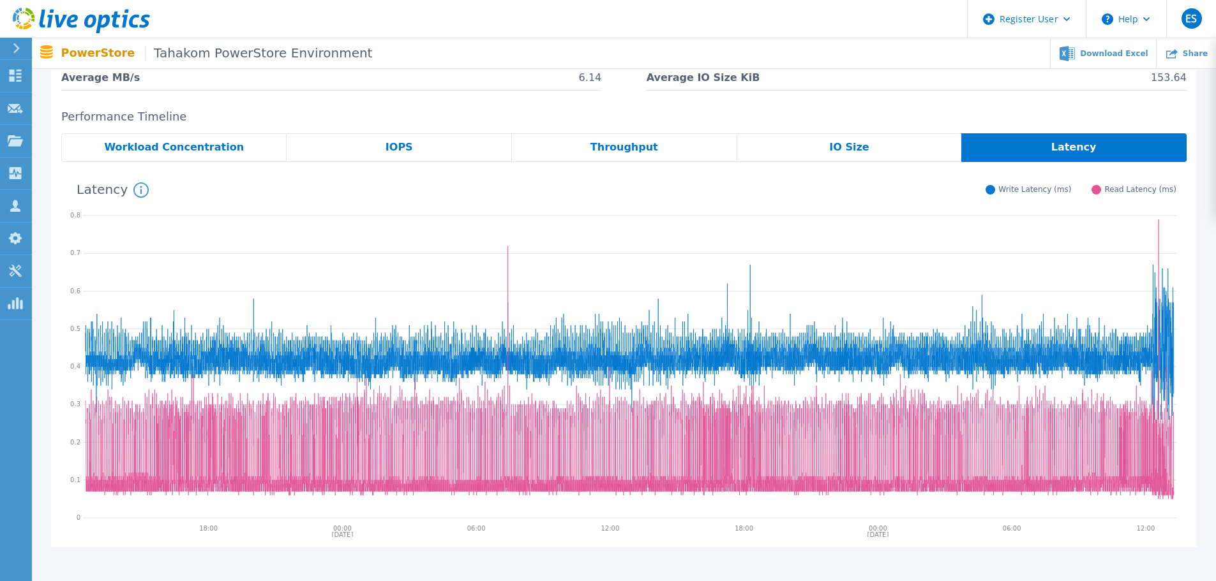
click at [807, 145] on div "IO Size" at bounding box center [849, 147] width 225 height 29
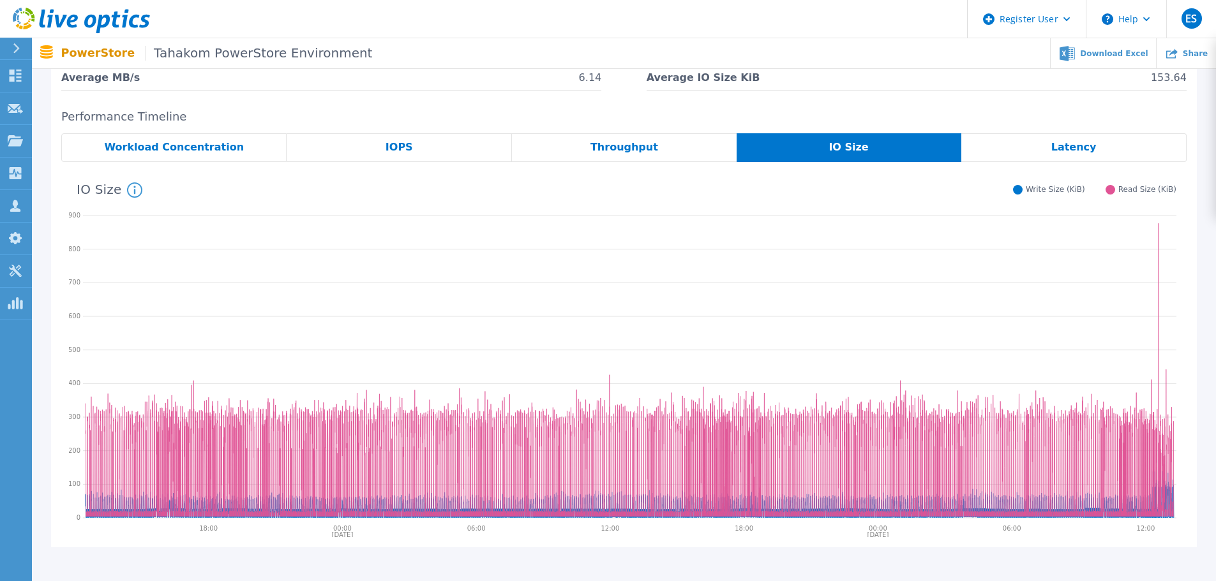
click at [807, 149] on div "Latency" at bounding box center [1073, 147] width 225 height 29
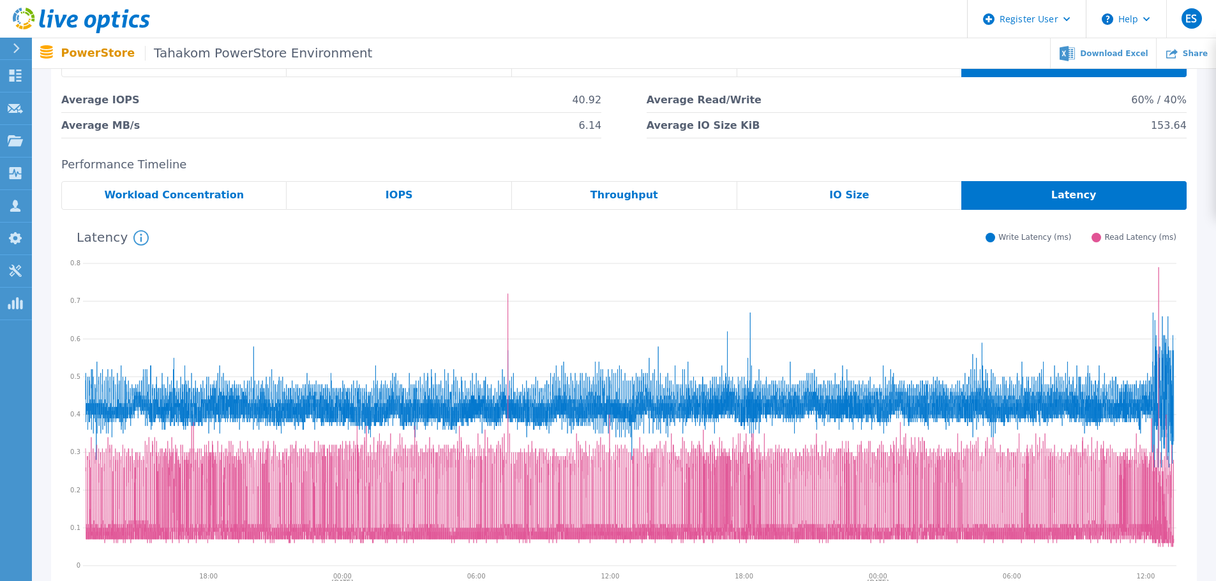
scroll to position [0, 0]
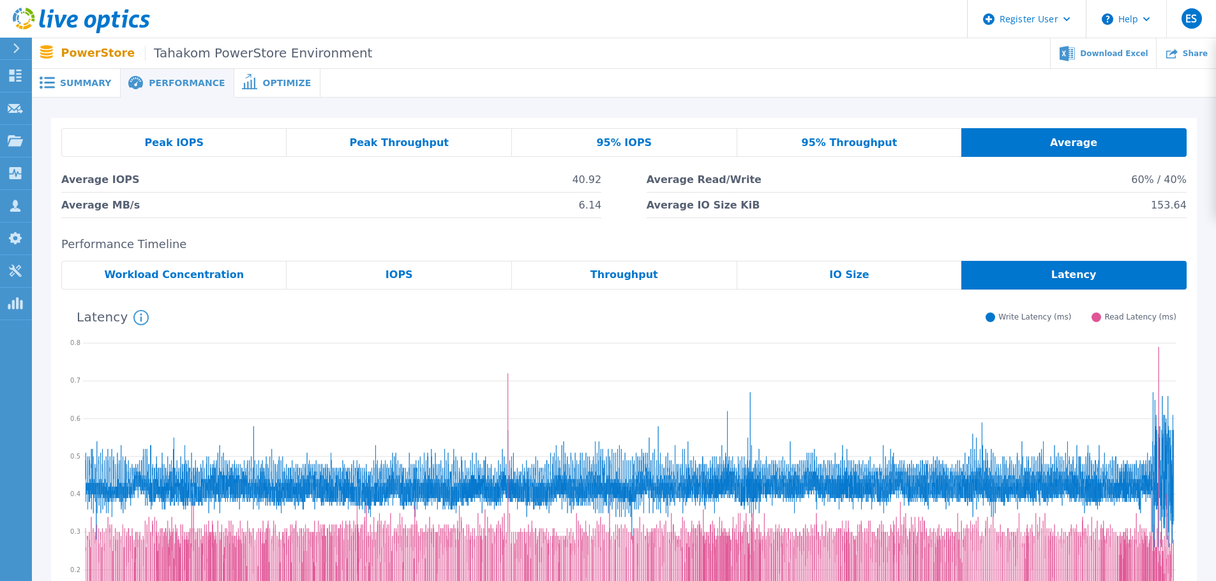
click at [269, 86] on span "Optimize" at bounding box center [286, 83] width 49 height 9
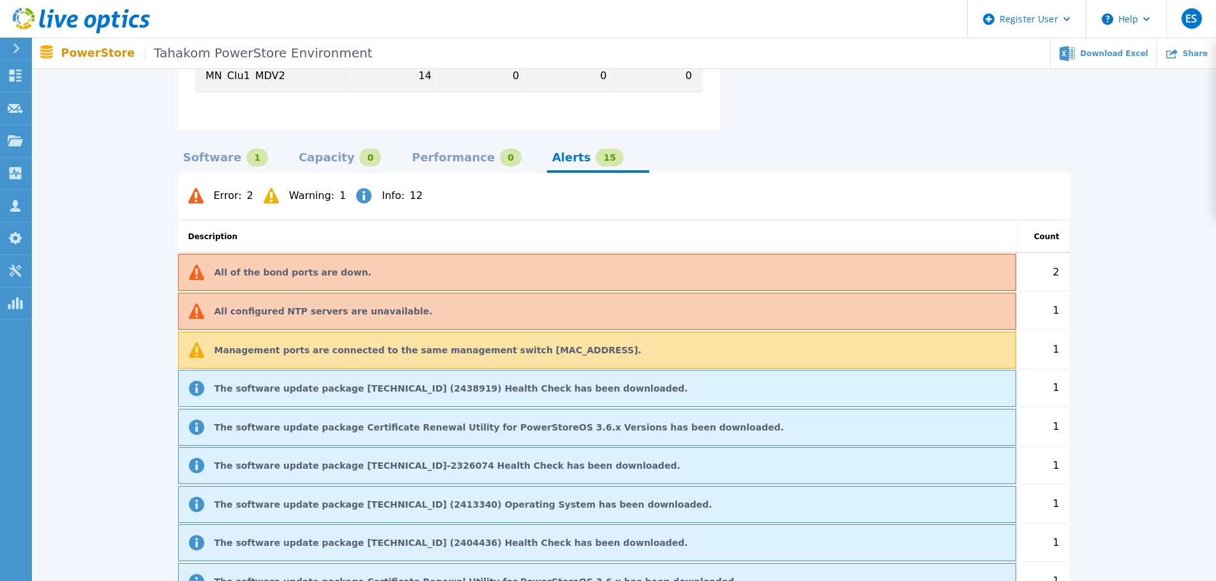
scroll to position [830, 0]
